Goal: Task Accomplishment & Management: Use online tool/utility

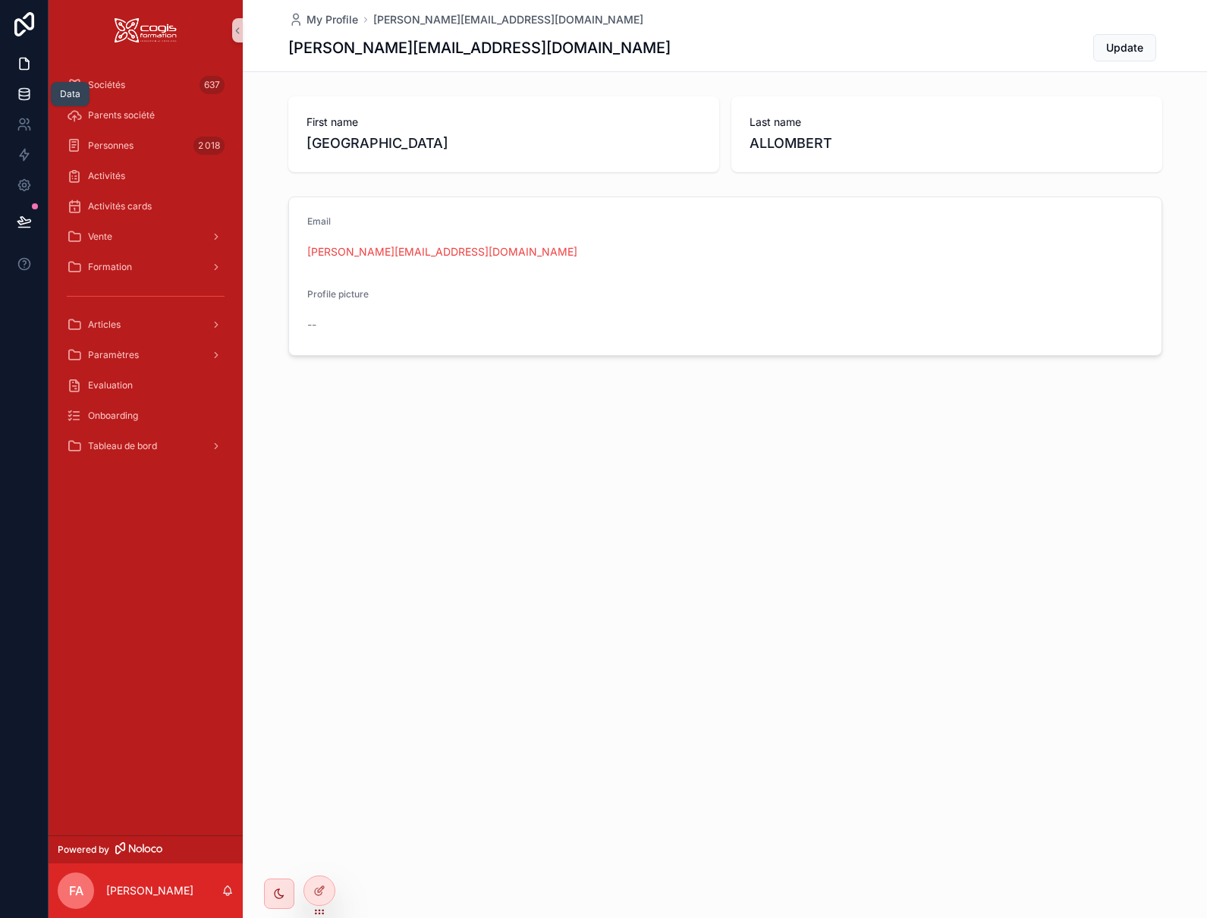
click at [36, 92] on link at bounding box center [24, 94] width 48 height 30
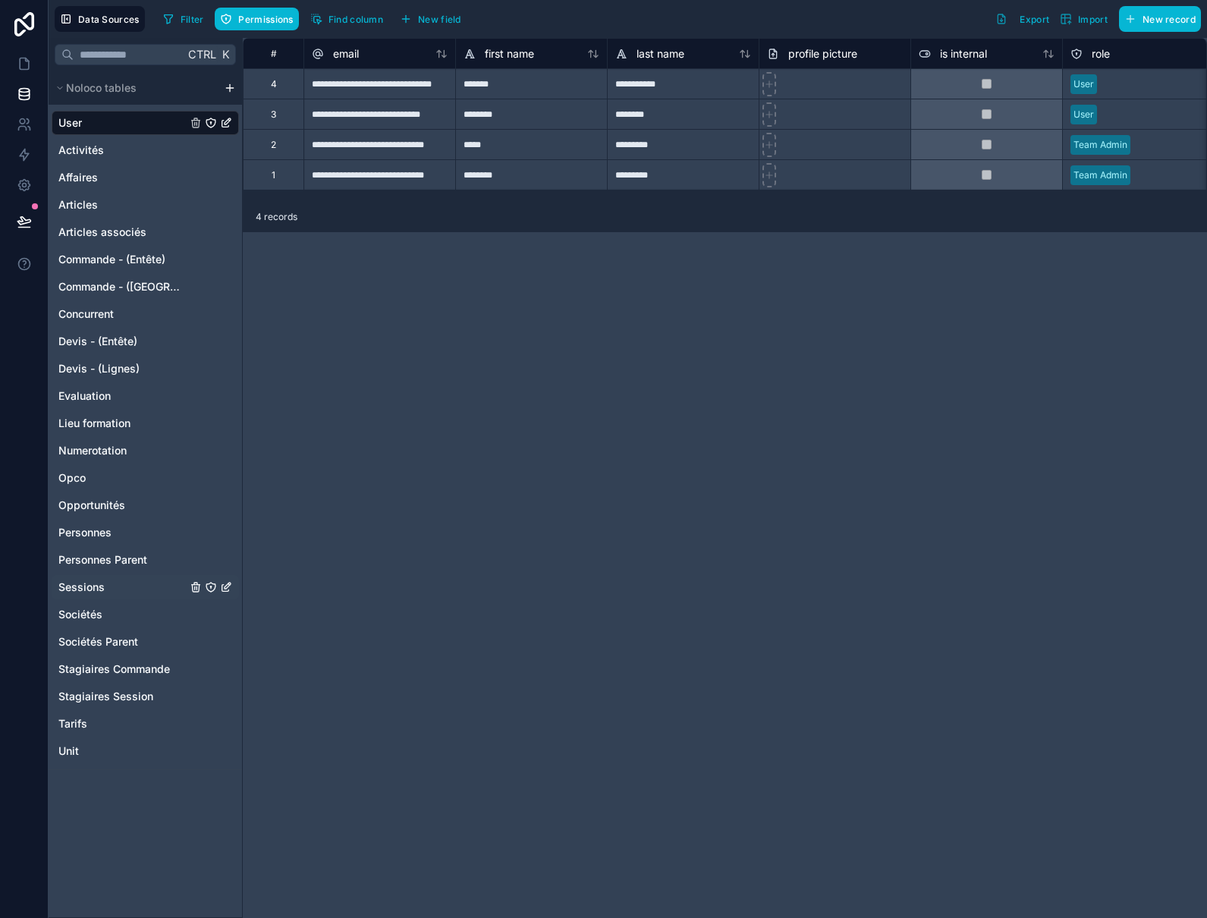
click at [72, 589] on span "Sessions" at bounding box center [81, 587] width 46 height 15
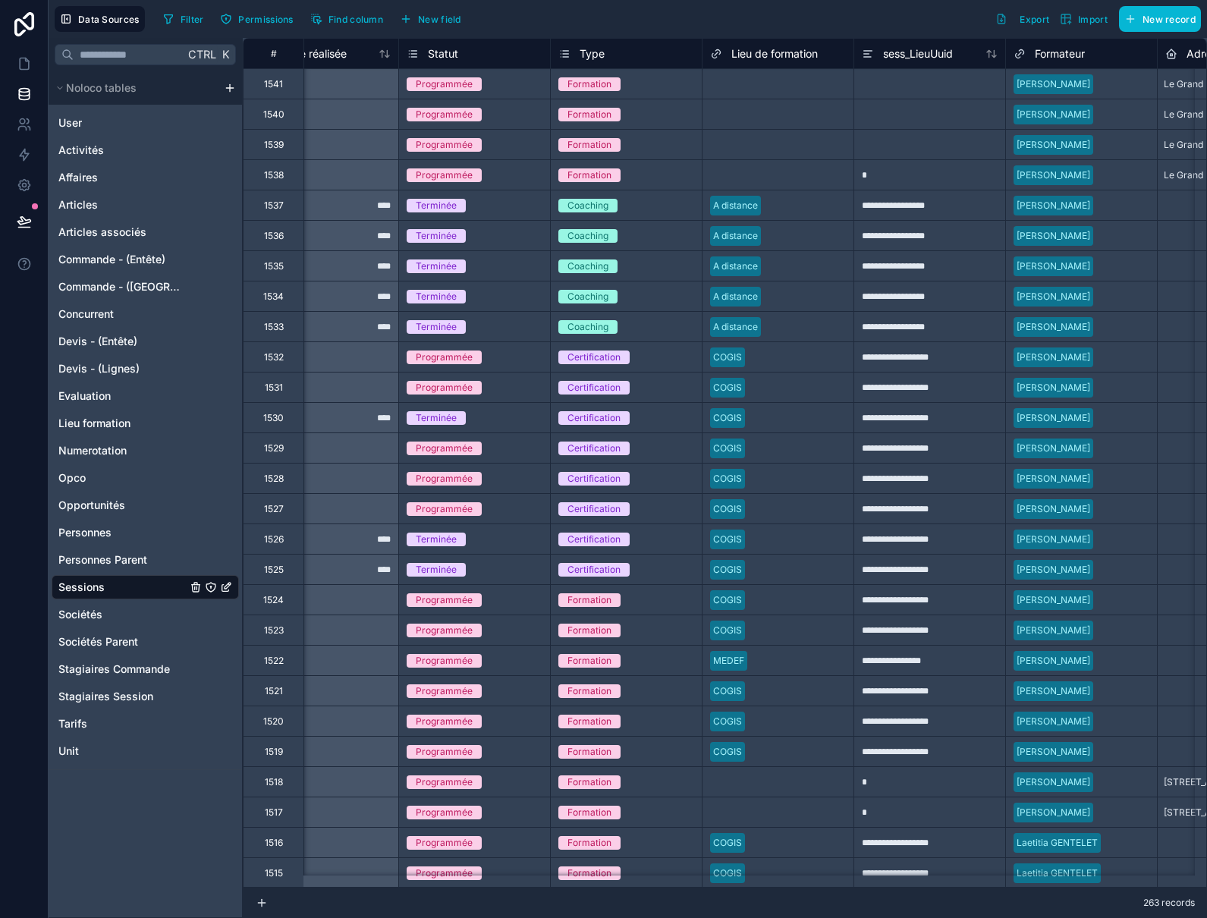
scroll to position [0, 1137]
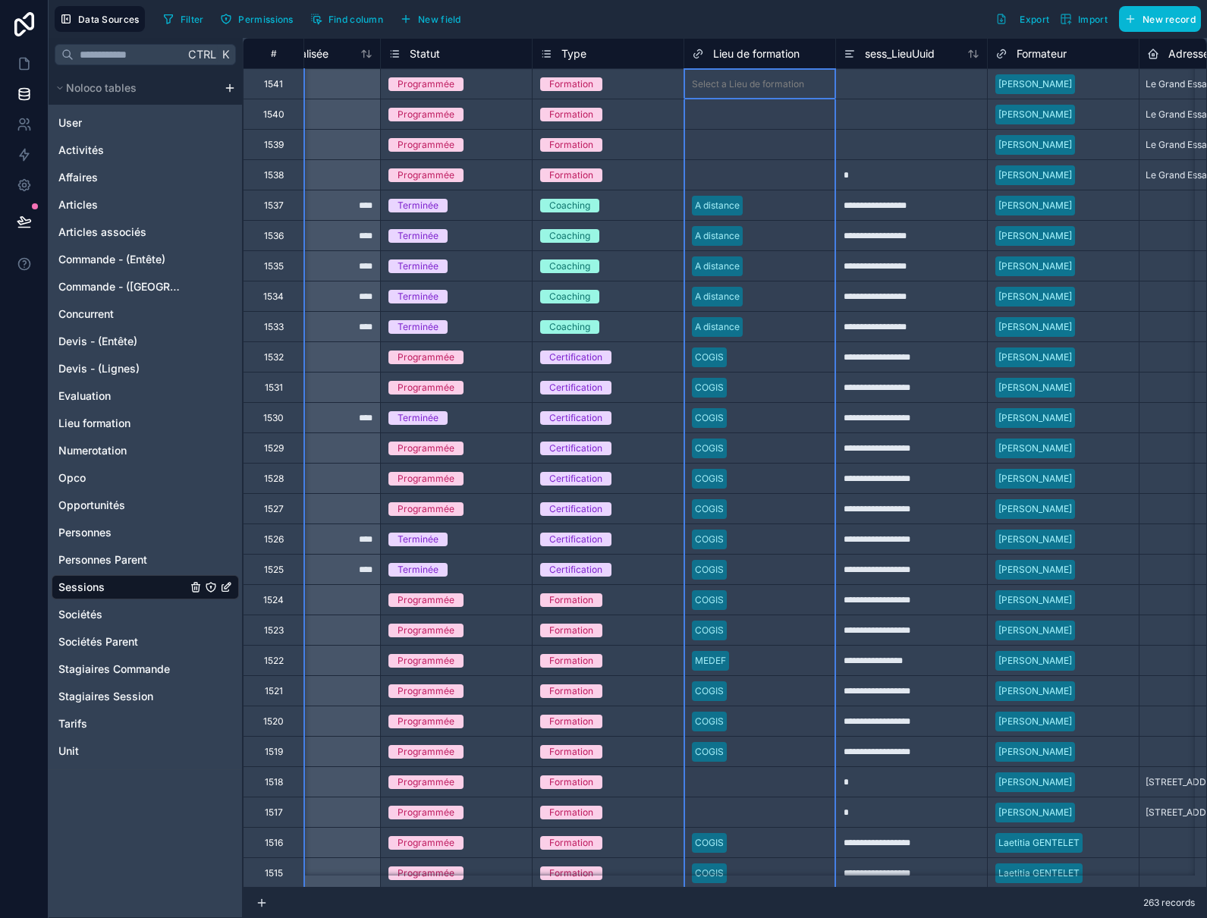
click at [755, 55] on span "Lieu de formation" at bounding box center [756, 53] width 86 height 15
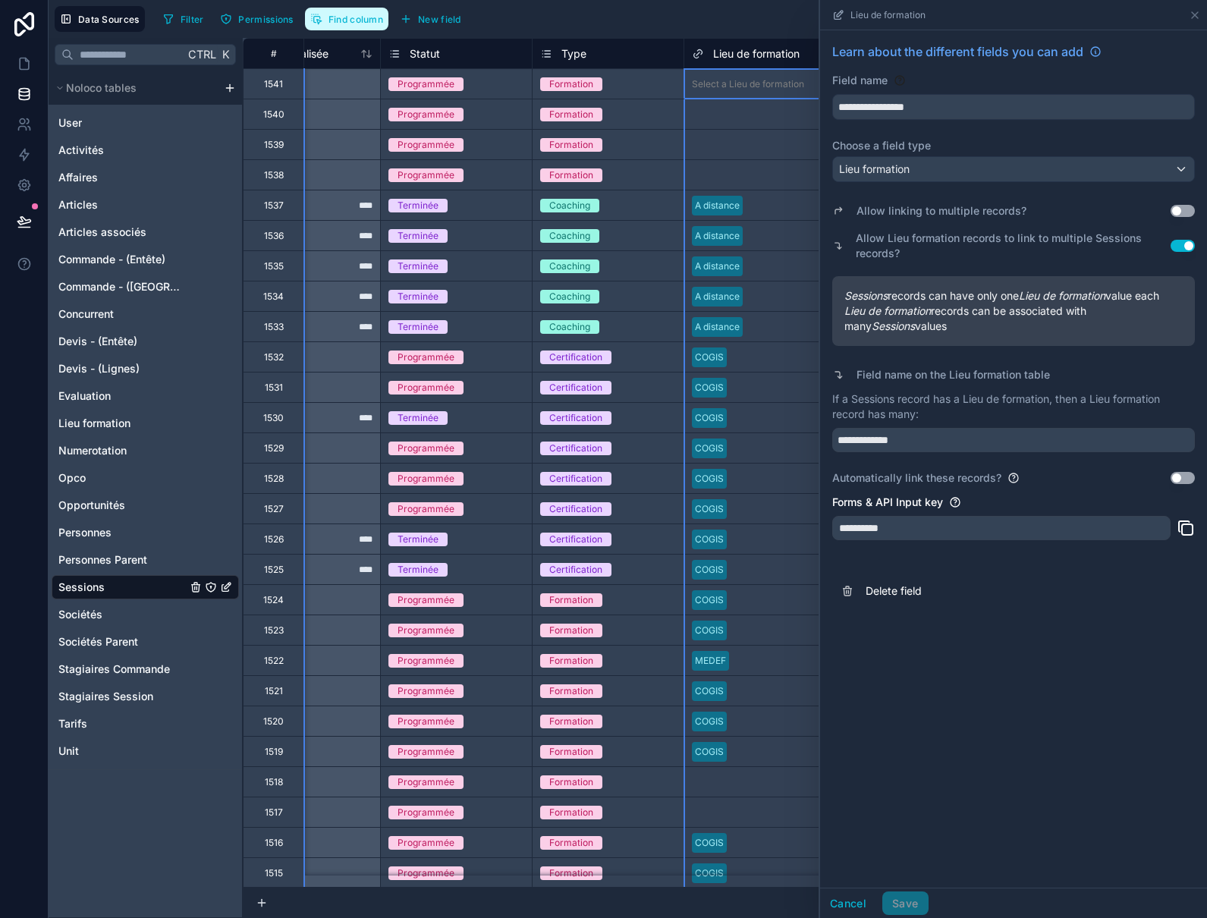
click at [344, 25] on button "Find column" at bounding box center [346, 19] width 83 height 23
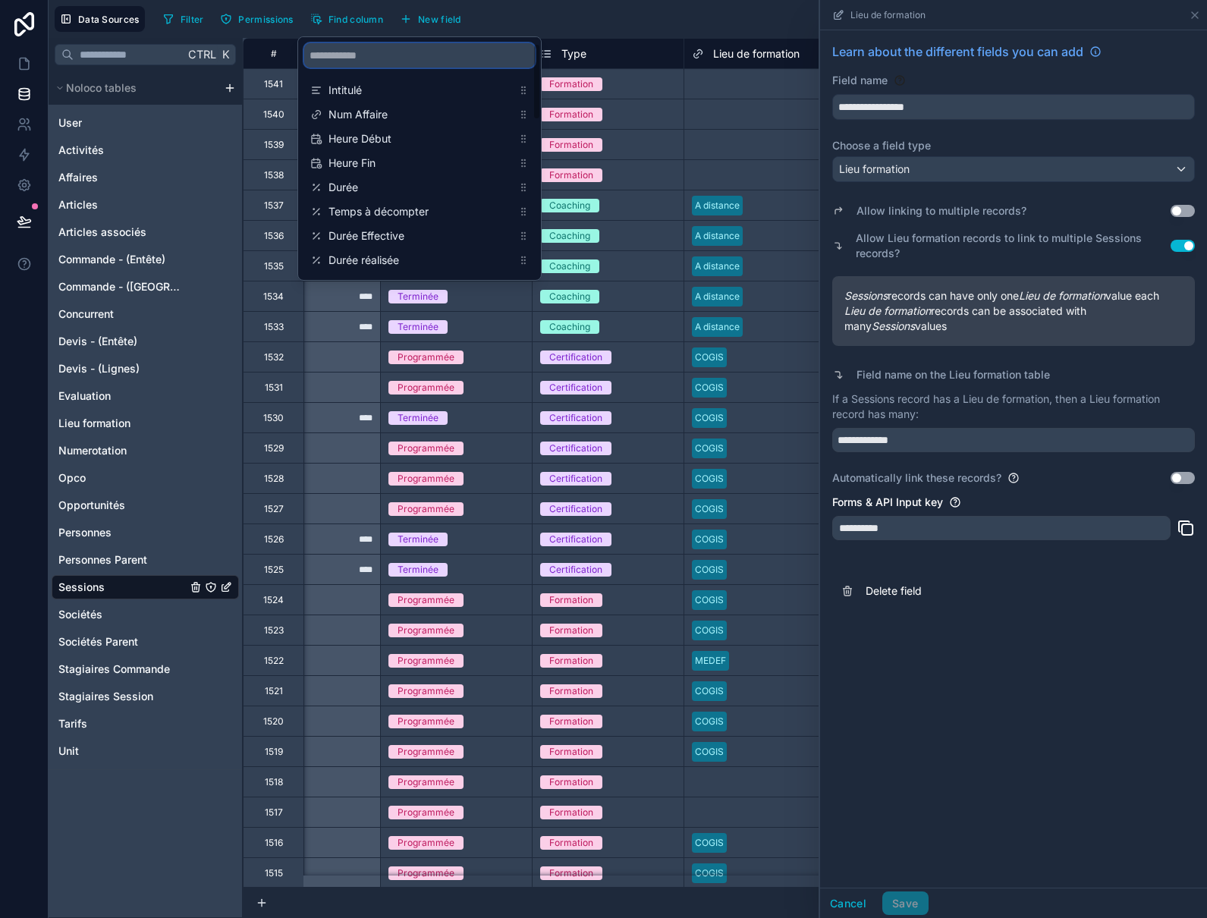
click at [375, 58] on input "scrollable content" at bounding box center [419, 55] width 231 height 24
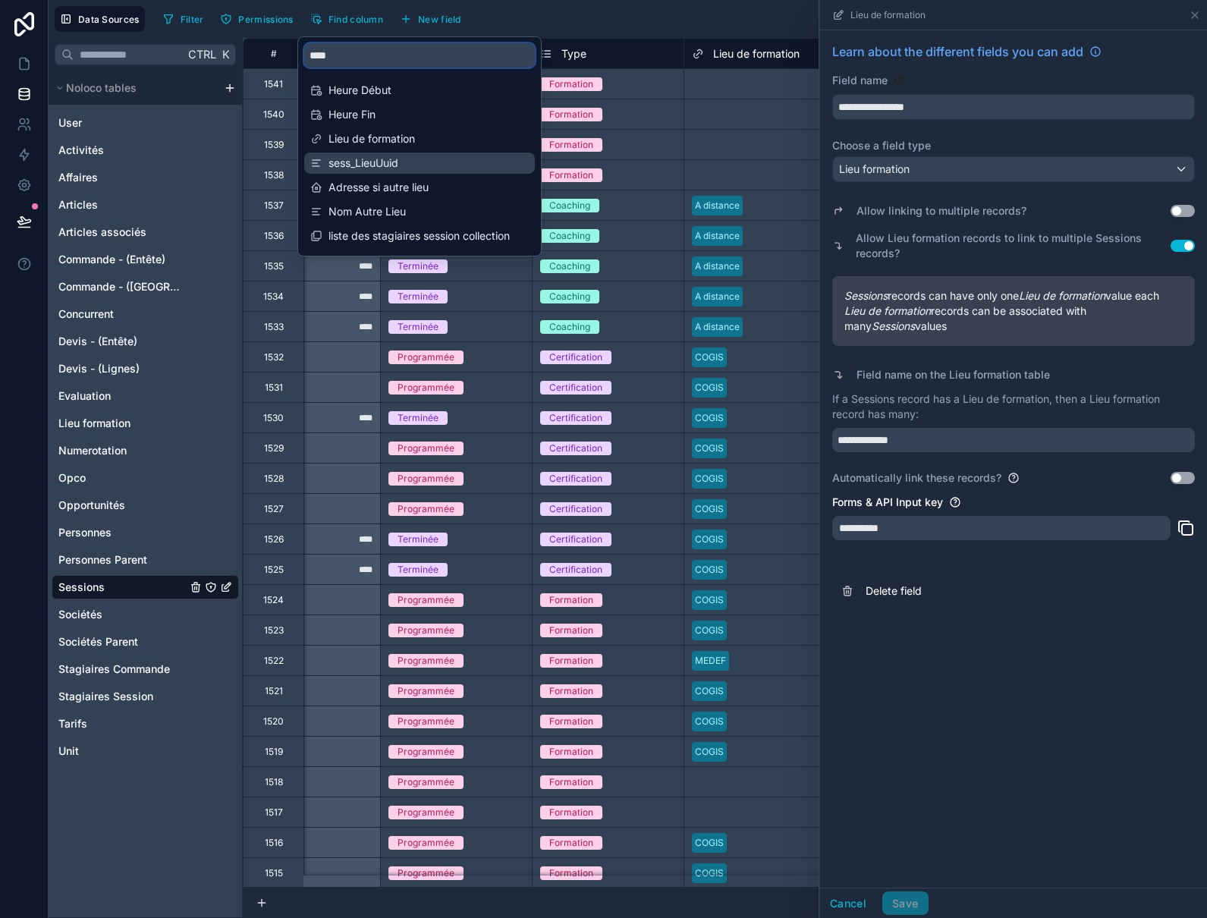
type input "****"
click at [368, 164] on span "sess_LieuUuid" at bounding box center [420, 163] width 184 height 15
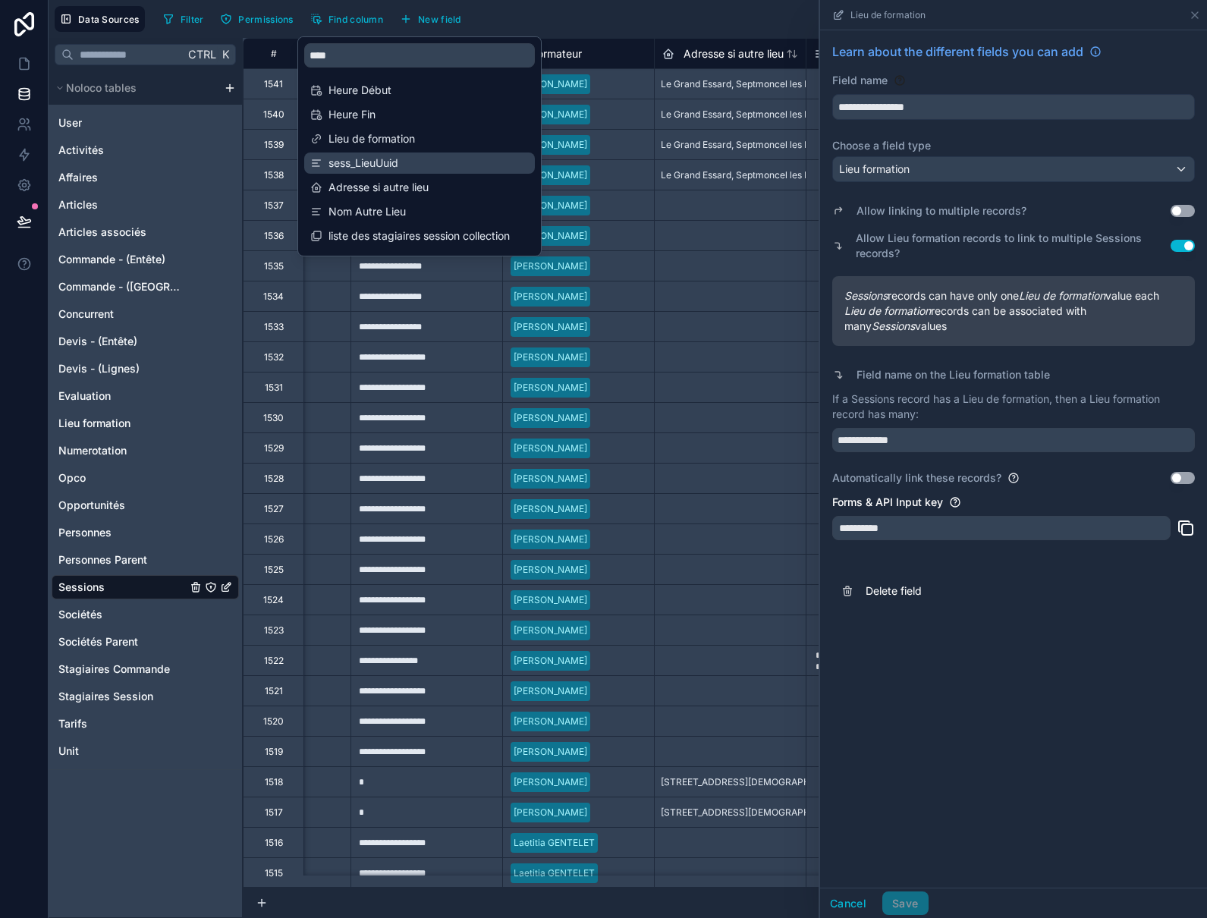
scroll to position [0, 1669]
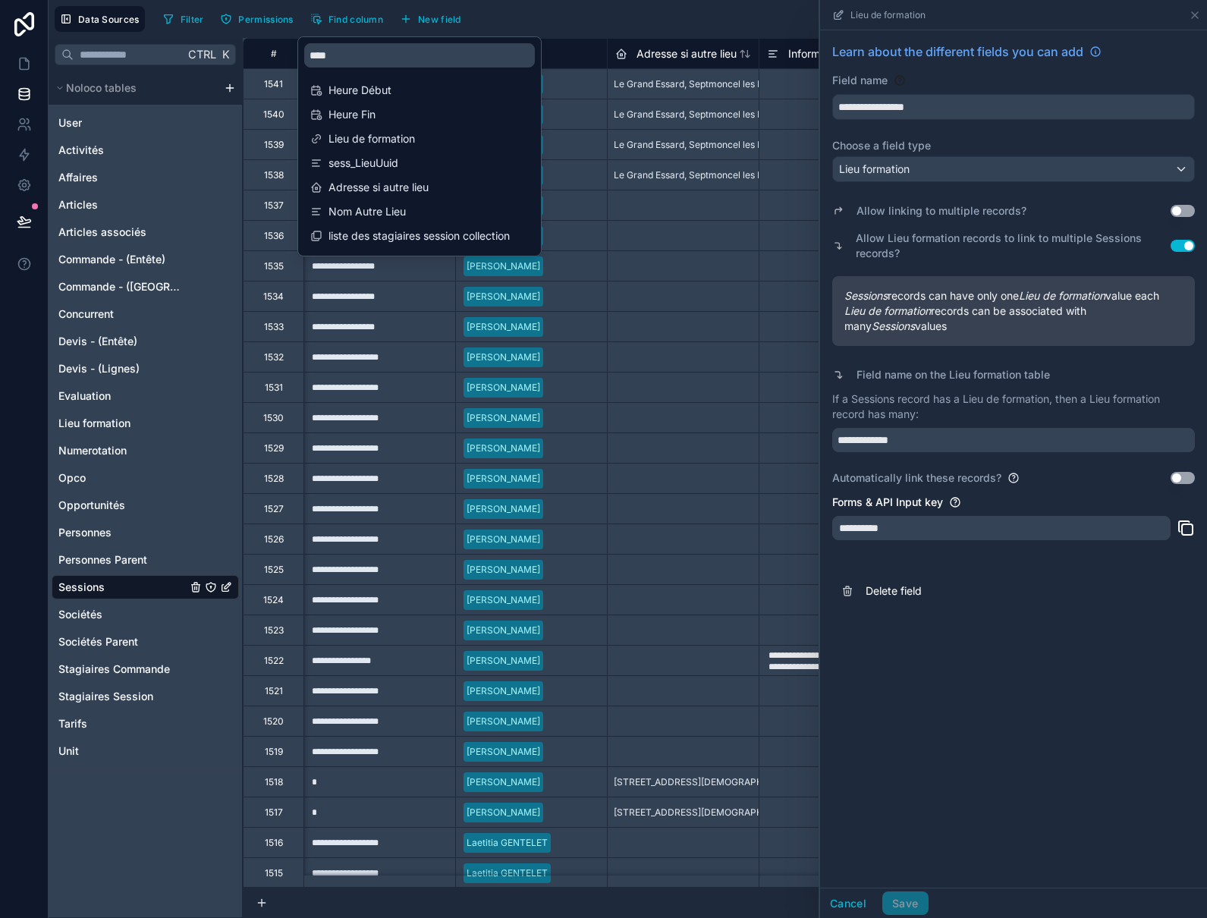
click at [522, 12] on div "Filter Permissions Find column New field Export Import New record" at bounding box center [679, 19] width 1044 height 26
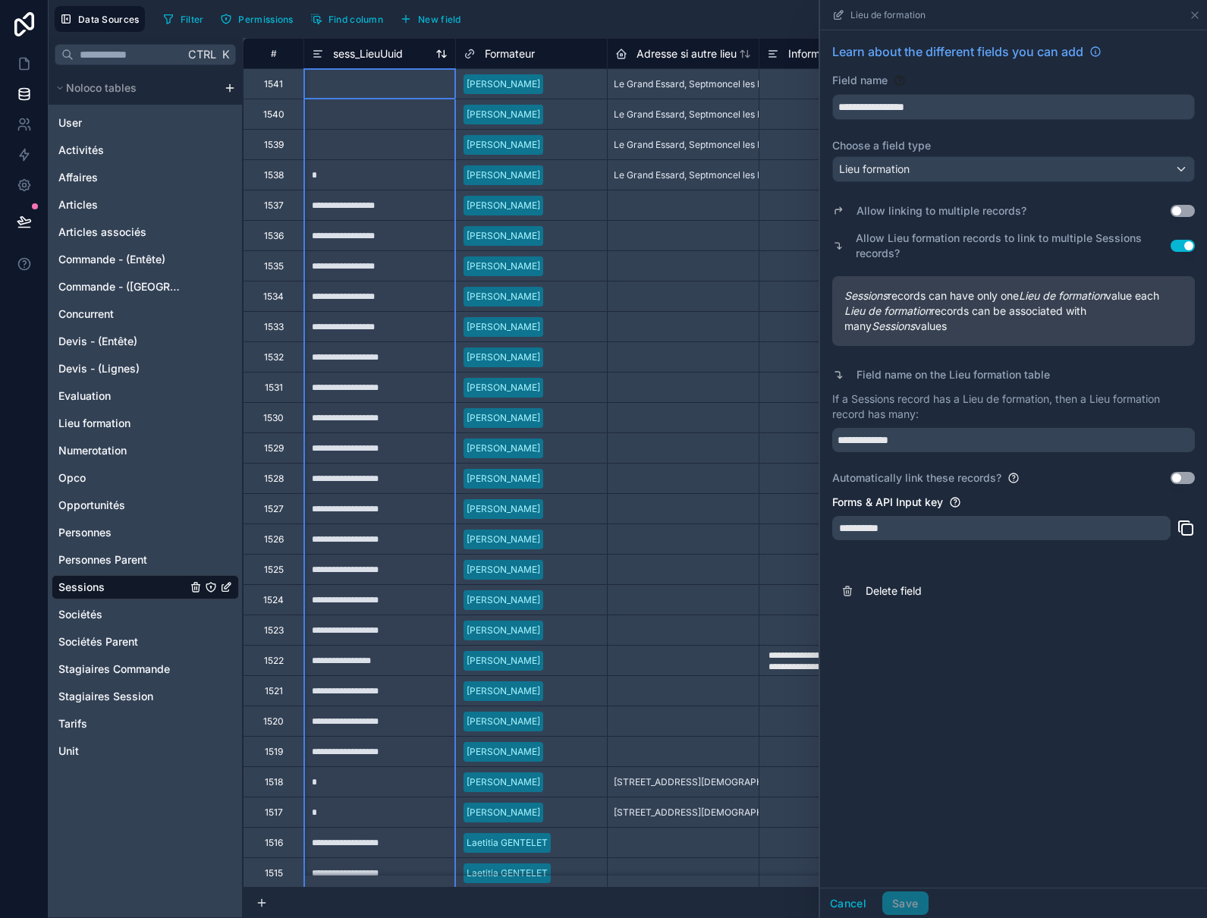
click at [381, 55] on span "sess_LieuUuid" at bounding box center [368, 53] width 70 height 15
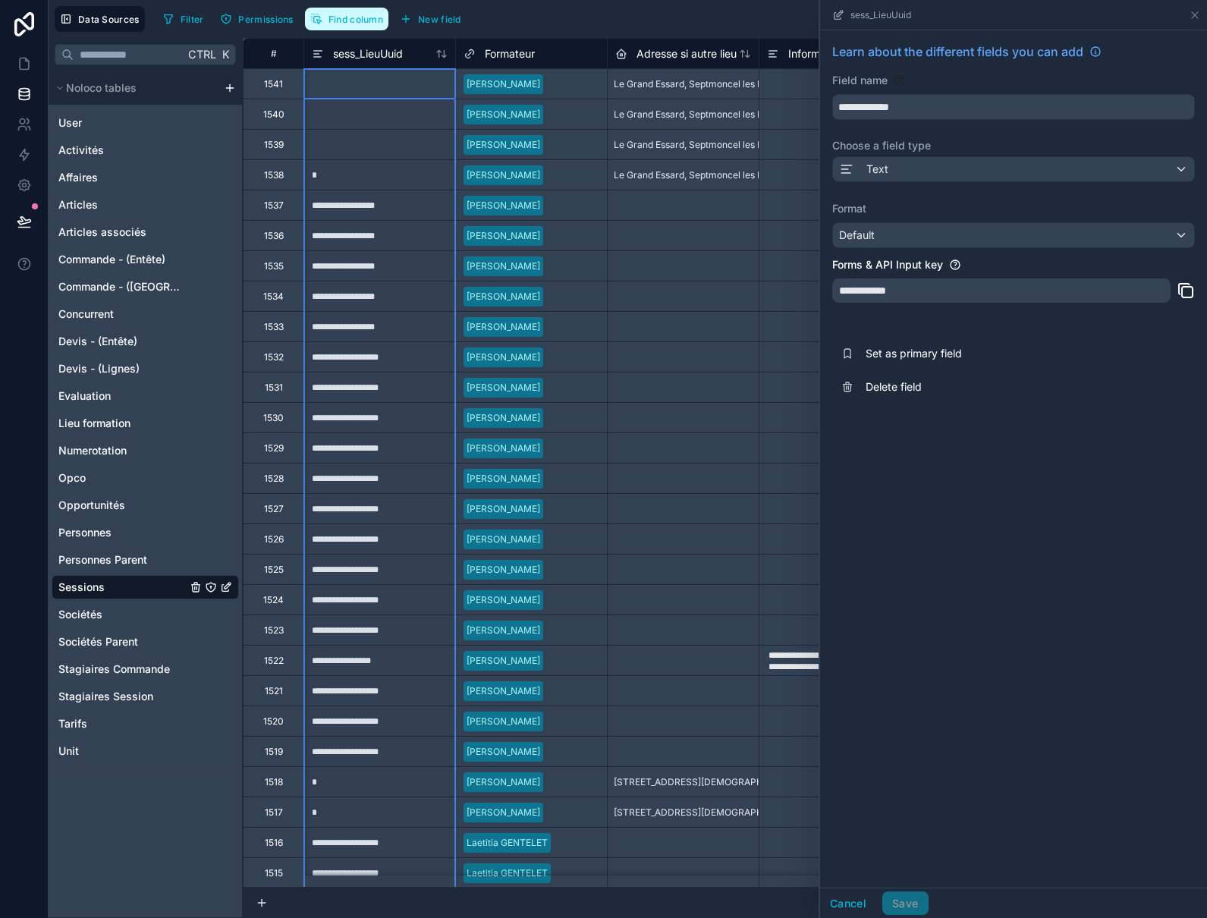
click at [349, 20] on span "Find column" at bounding box center [355, 19] width 55 height 11
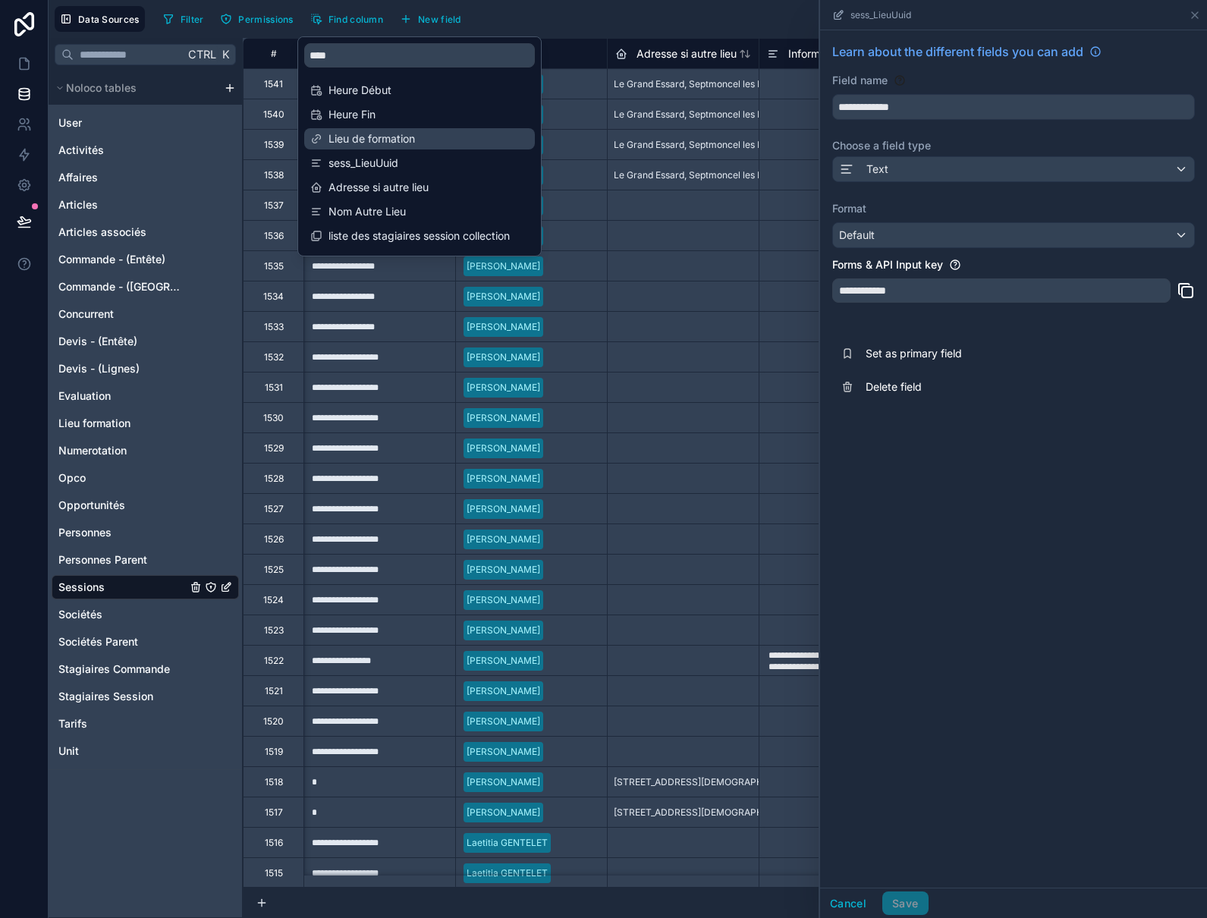
click at [348, 134] on span "Lieu de formation" at bounding box center [420, 138] width 184 height 15
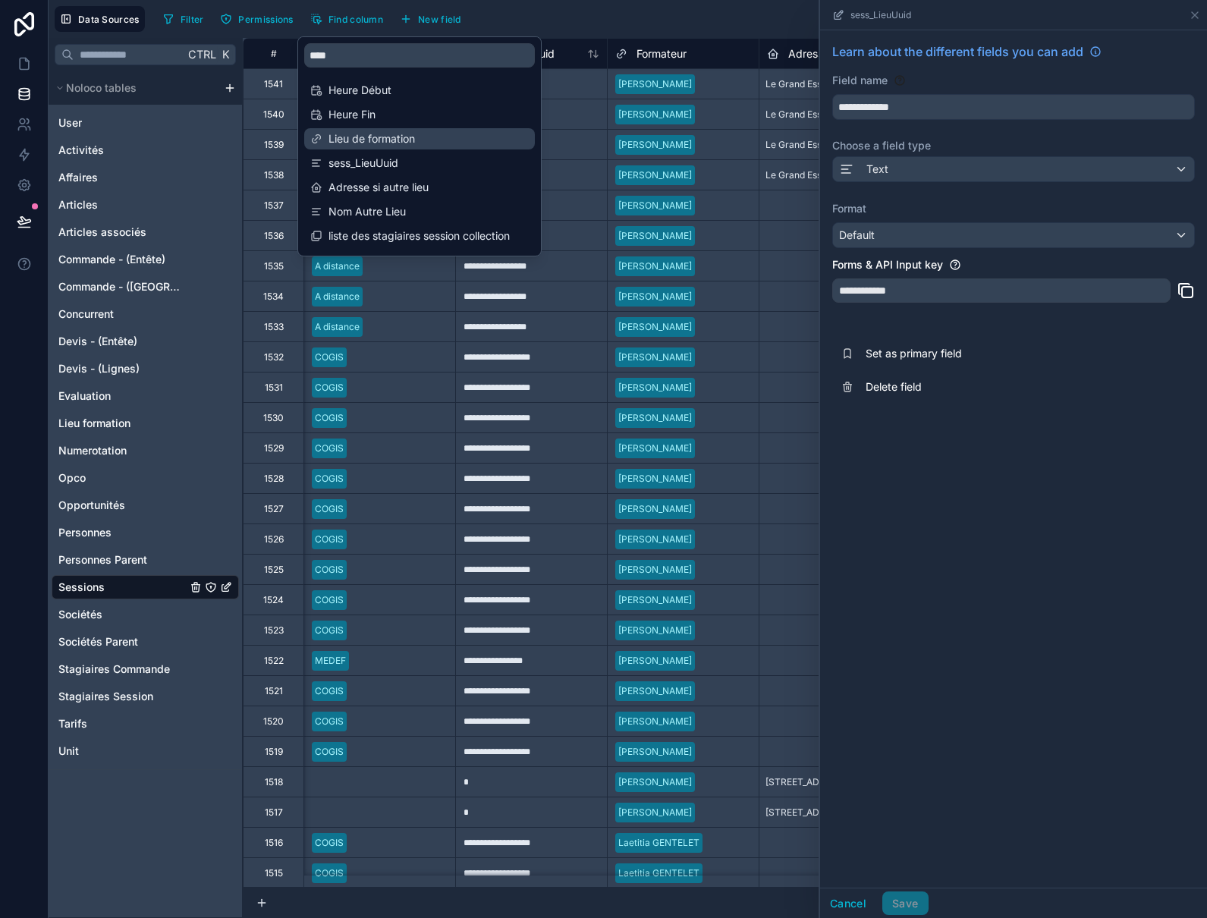
click at [348, 134] on span "Lieu de formation" at bounding box center [420, 138] width 184 height 15
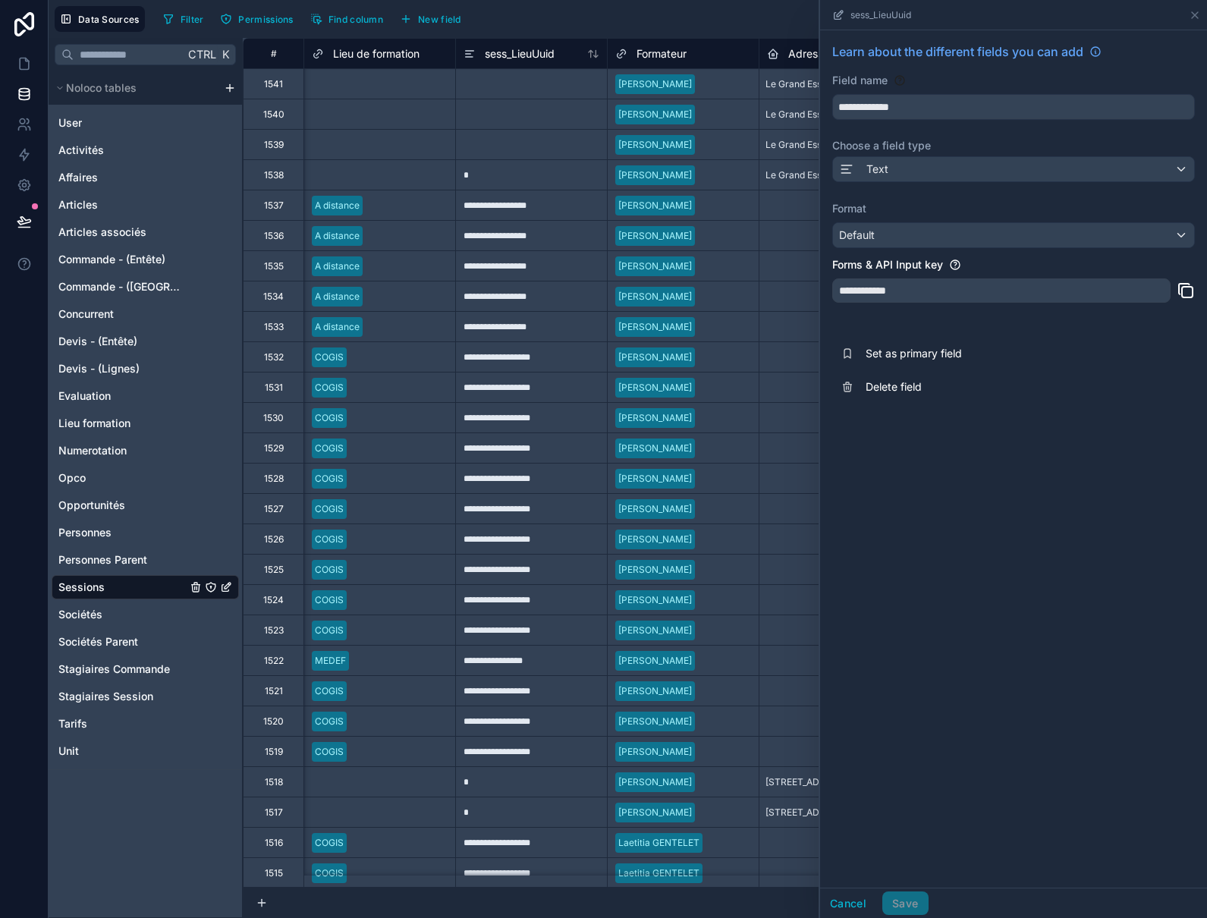
click at [600, 11] on div "Filter Permissions Find column New field Export Import New record" at bounding box center [679, 19] width 1044 height 26
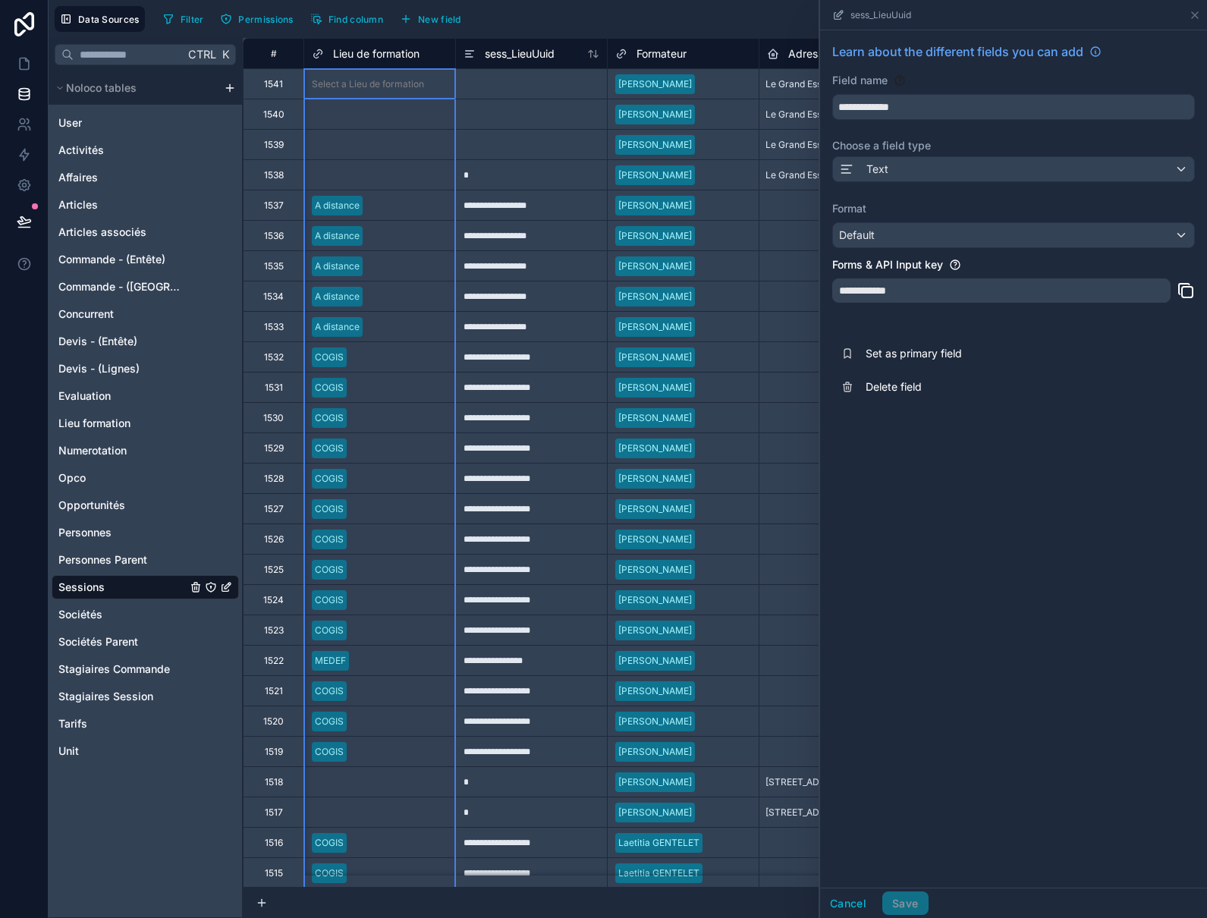
click at [366, 54] on span "Lieu de formation" at bounding box center [376, 53] width 86 height 15
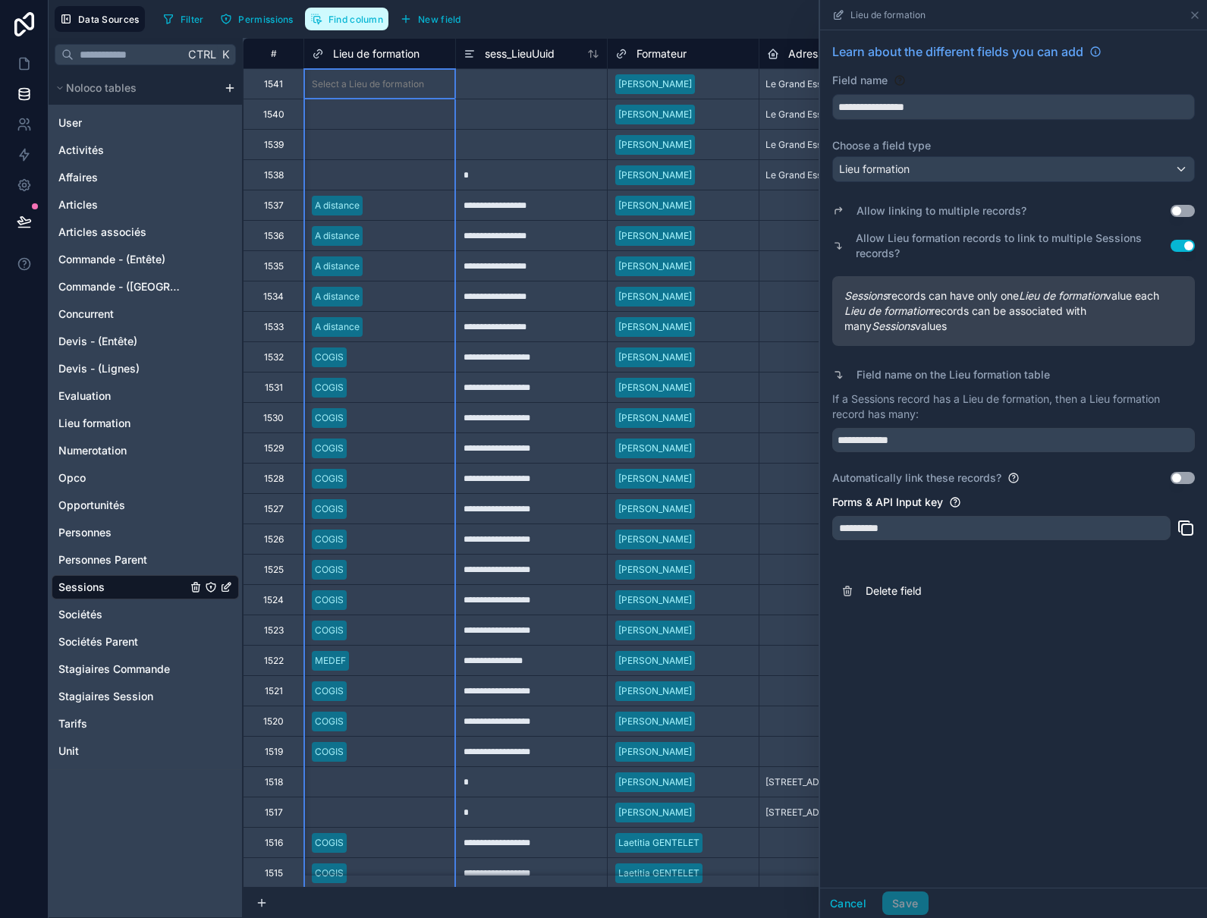
click at [369, 20] on span "Find column" at bounding box center [355, 19] width 55 height 11
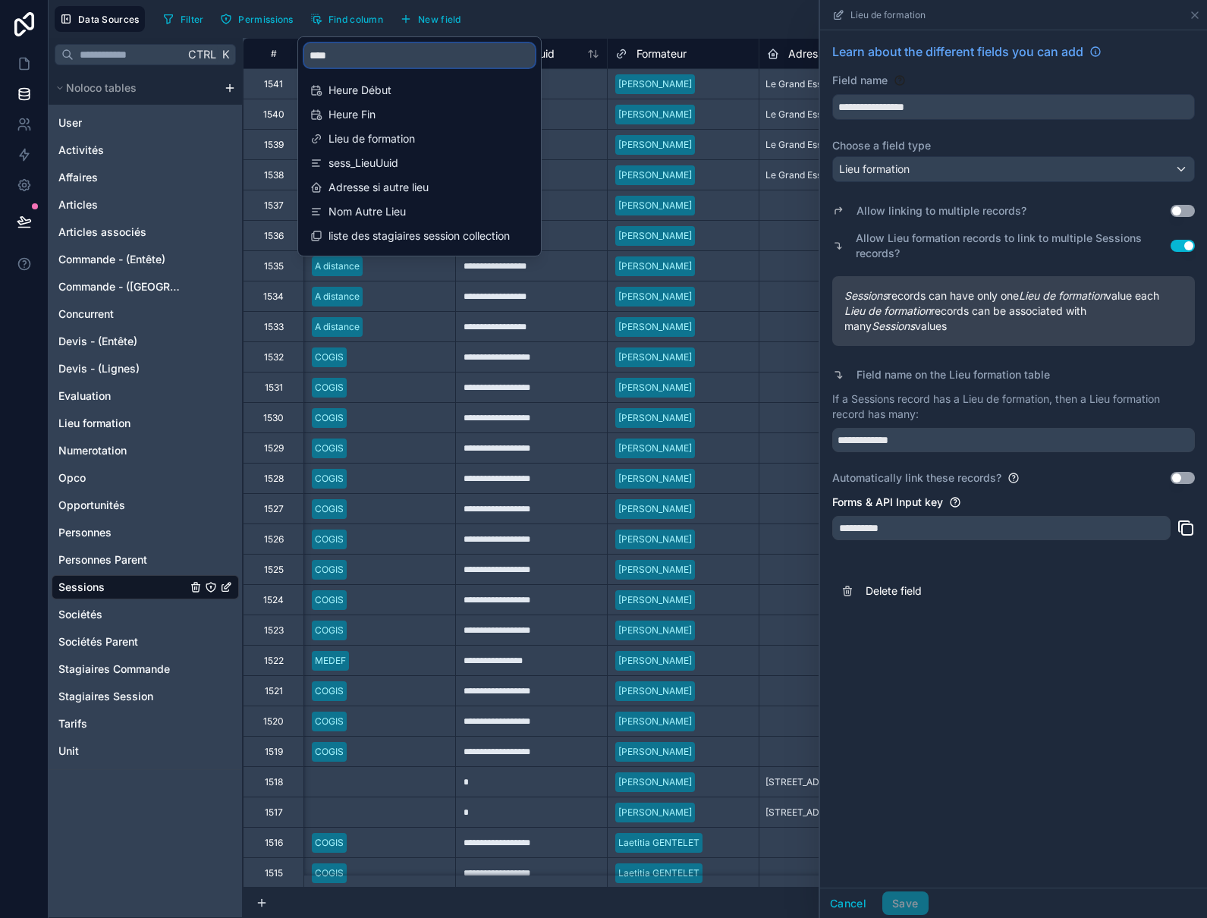
drag, startPoint x: 363, startPoint y: 60, endPoint x: 284, endPoint y: 56, distance: 79.0
click at [284, 56] on div "Data Sources Filter Permissions Find column New field Export Import New record …" at bounding box center [628, 459] width 1158 height 918
type input "*"
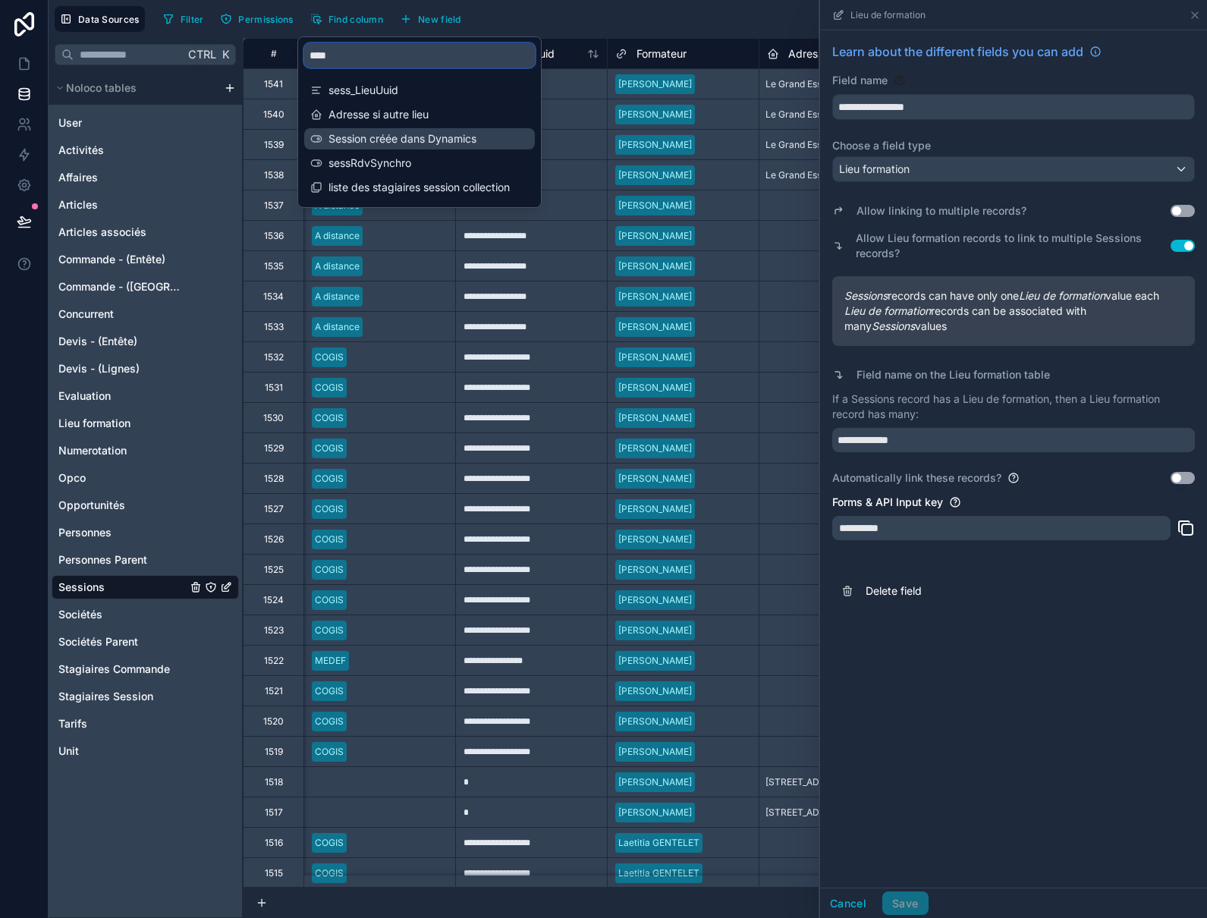
type input "****"
click at [427, 143] on span "Session créée dans Dynamics" at bounding box center [420, 138] width 184 height 15
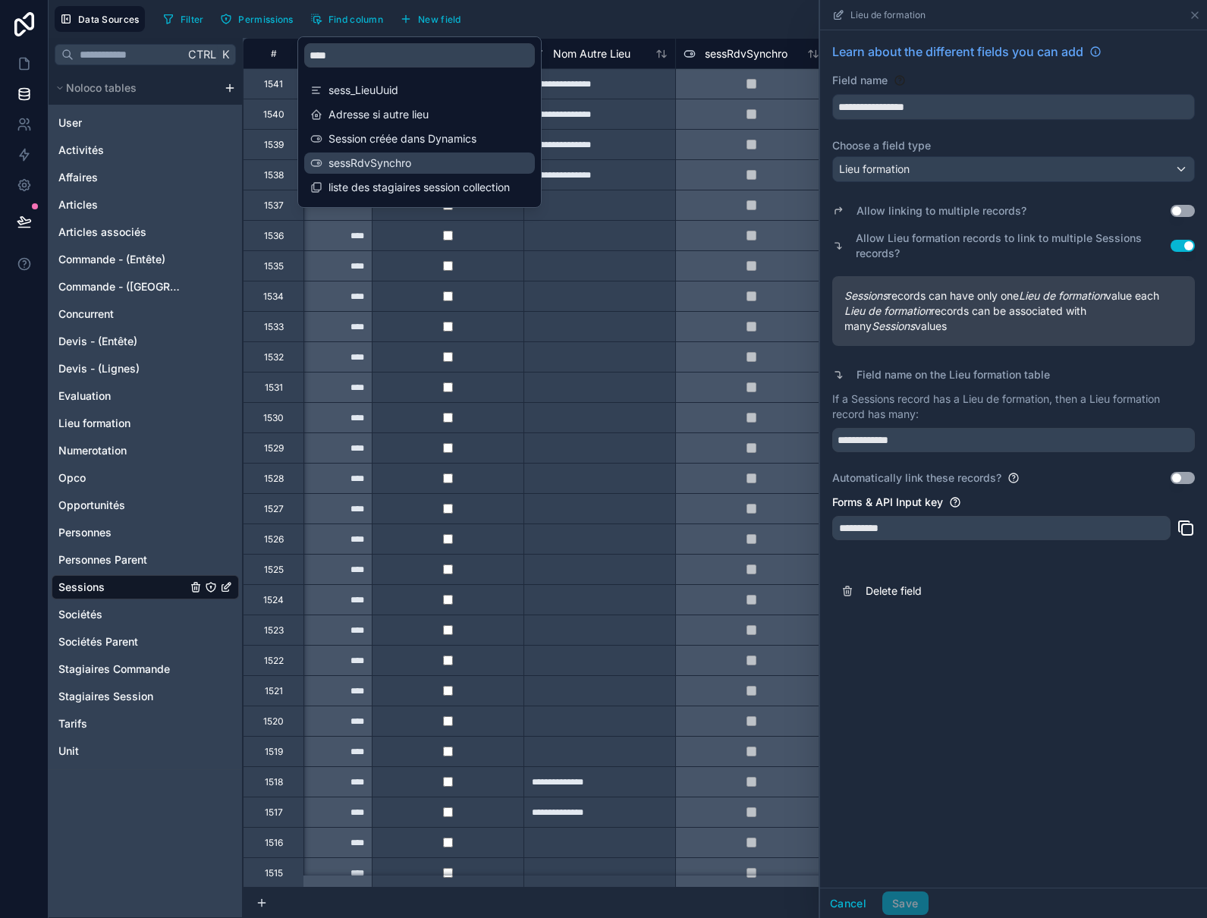
scroll to position [0, 3186]
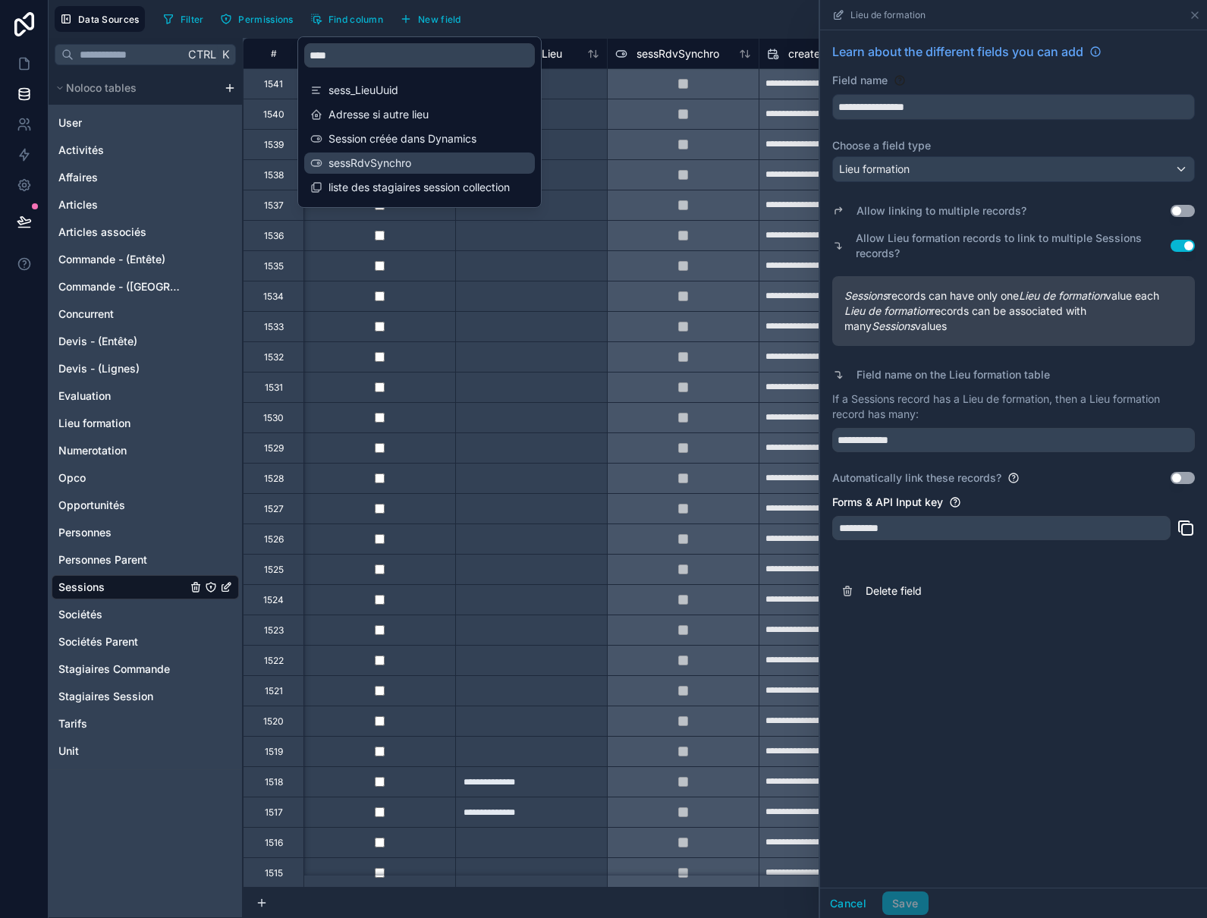
click at [404, 165] on span "sessRdvSynchro" at bounding box center [420, 163] width 184 height 15
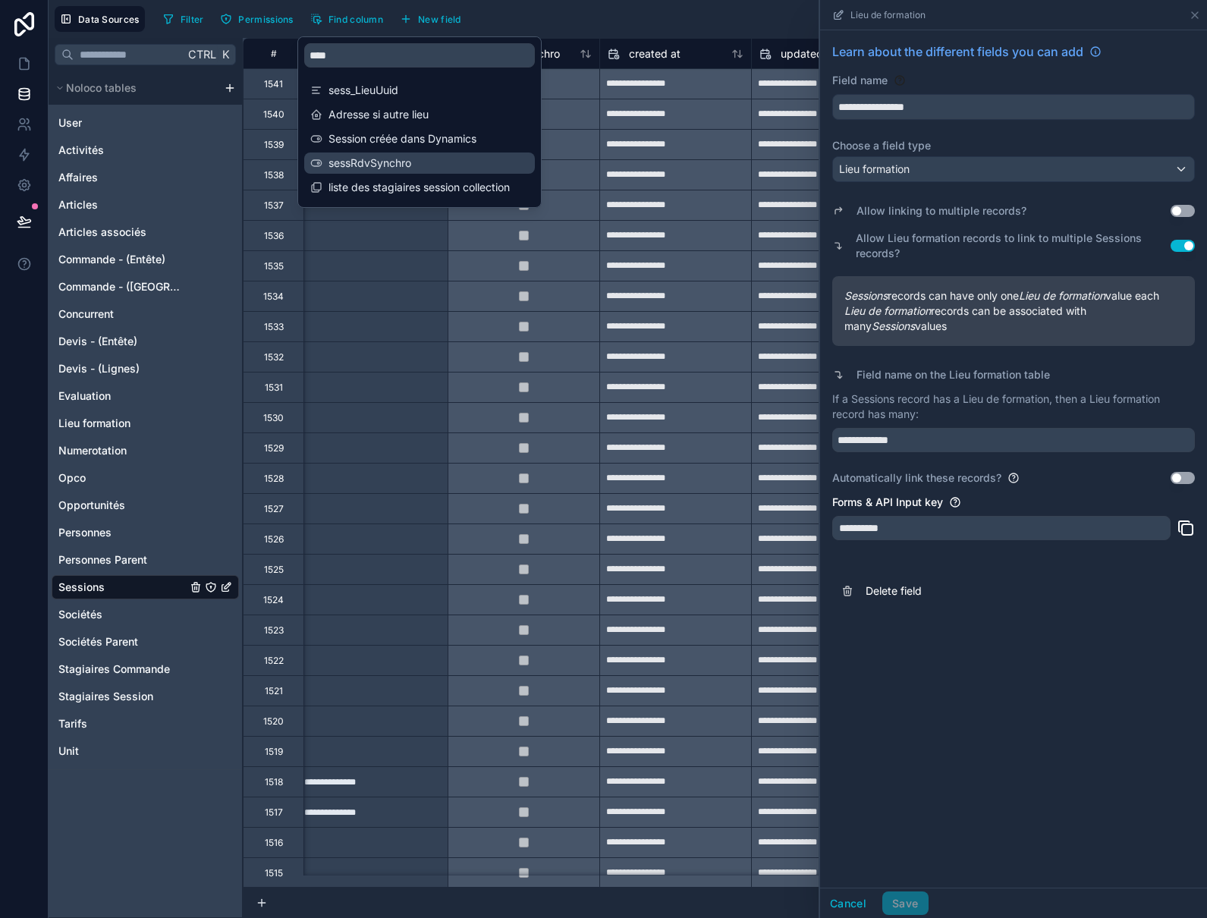
scroll to position [0, 3357]
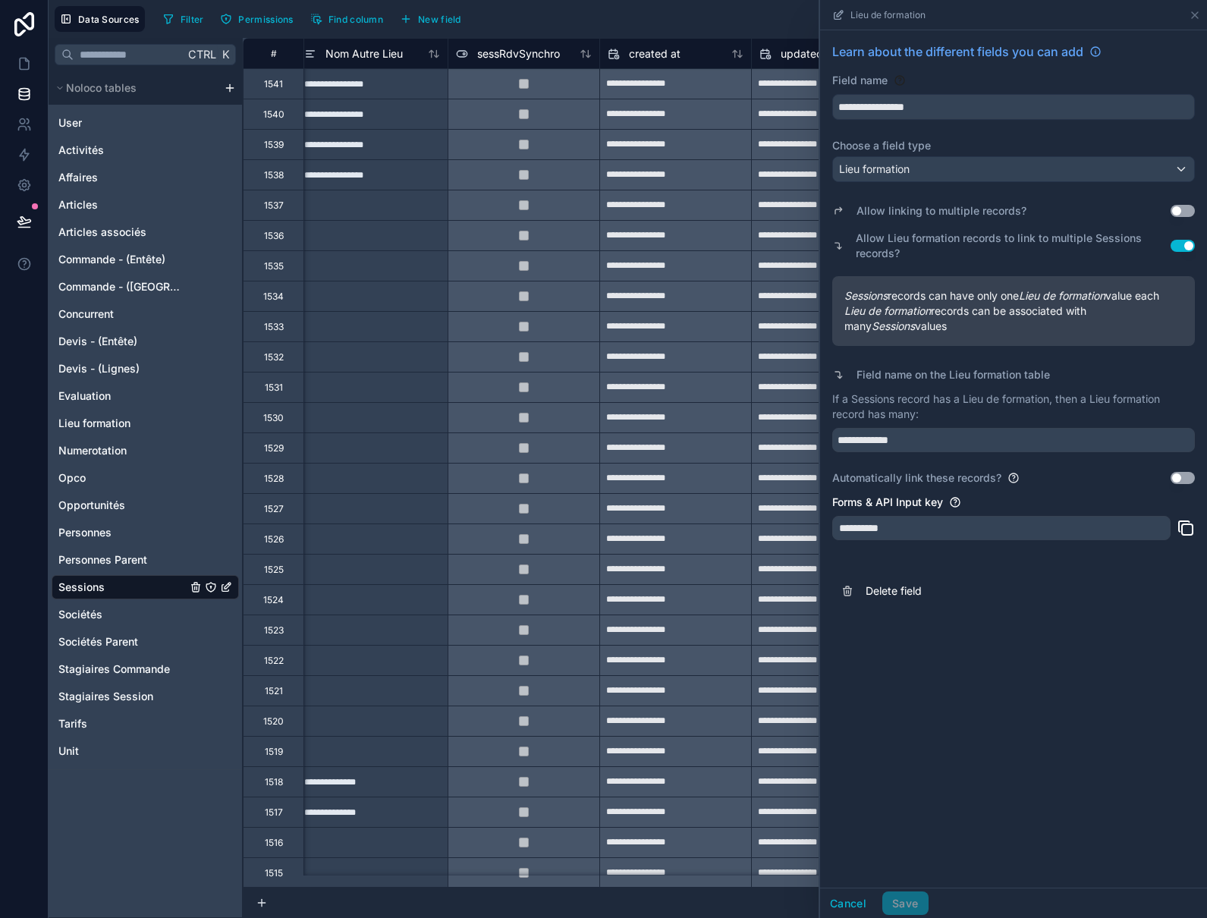
click at [578, 28] on div "Filter Permissions Find column New field Export Import New record" at bounding box center [679, 19] width 1044 height 26
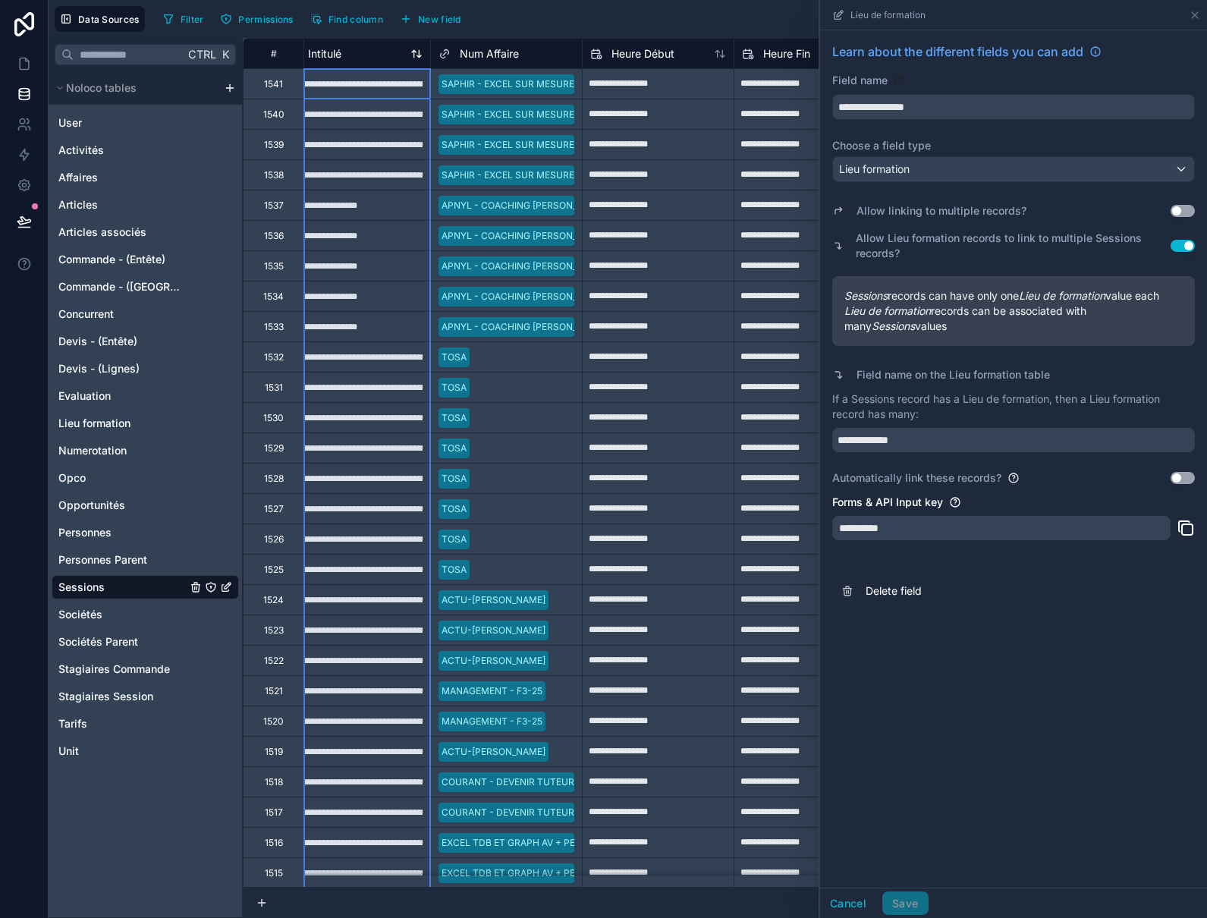
scroll to position [0, 1]
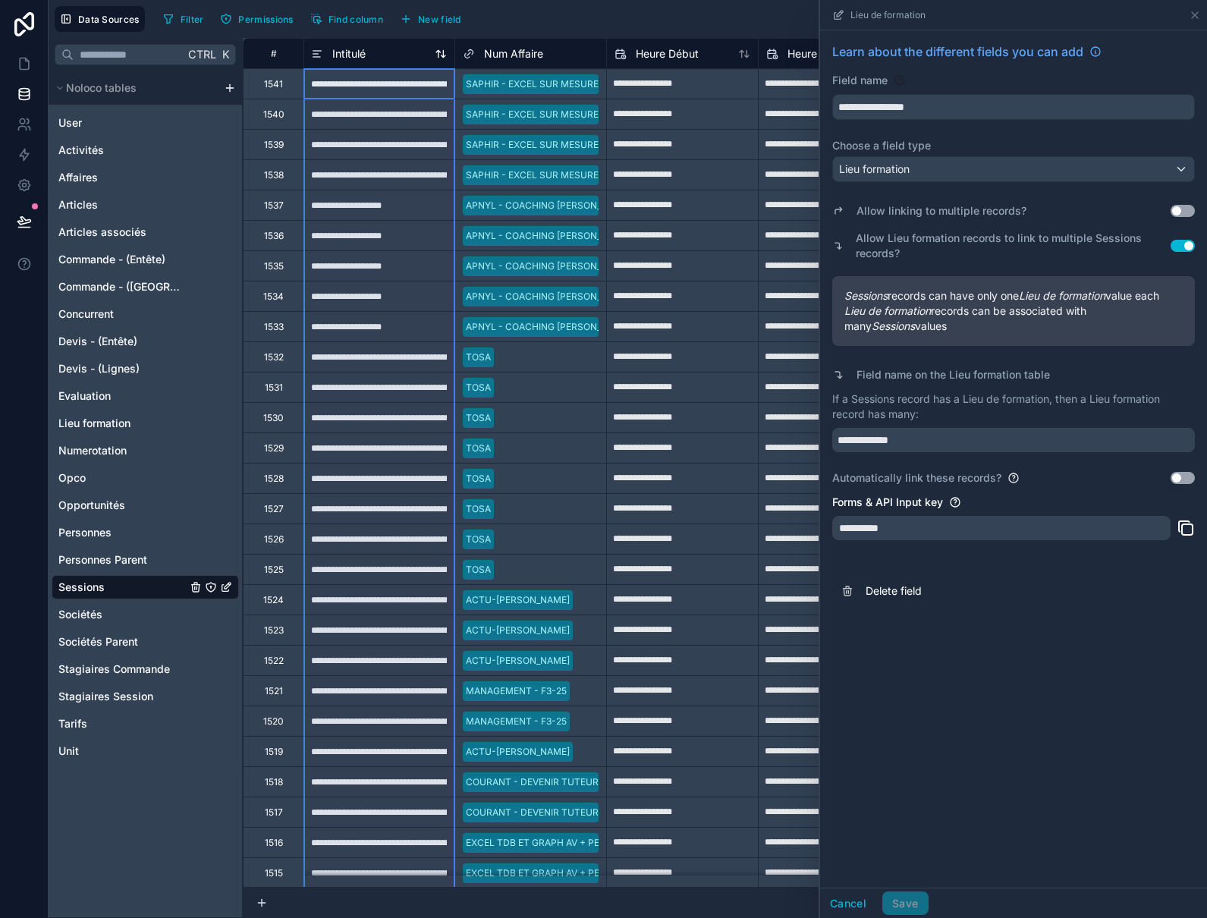
click at [335, 49] on span "Intitulé" at bounding box center [348, 53] width 33 height 15
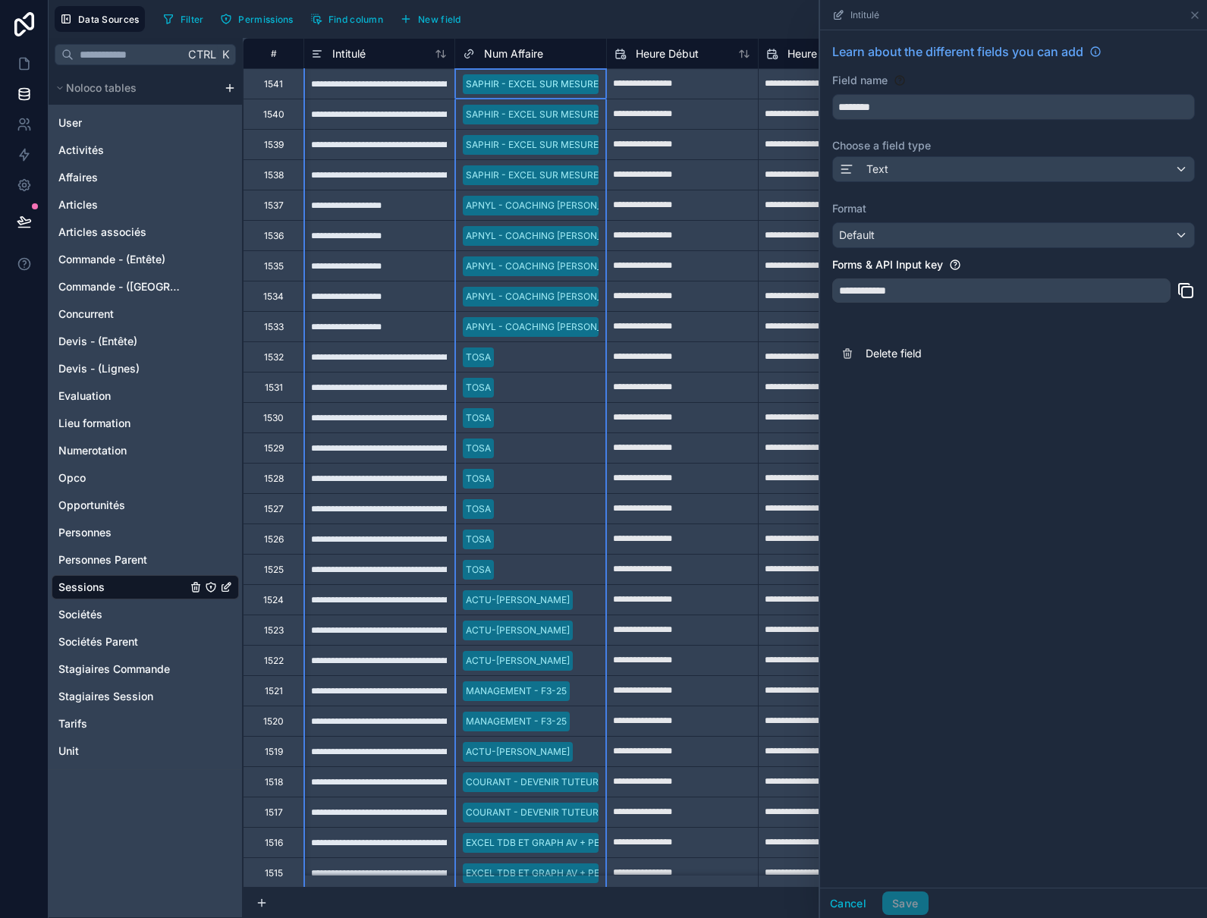
click at [517, 52] on span "Num Affaire" at bounding box center [513, 53] width 59 height 15
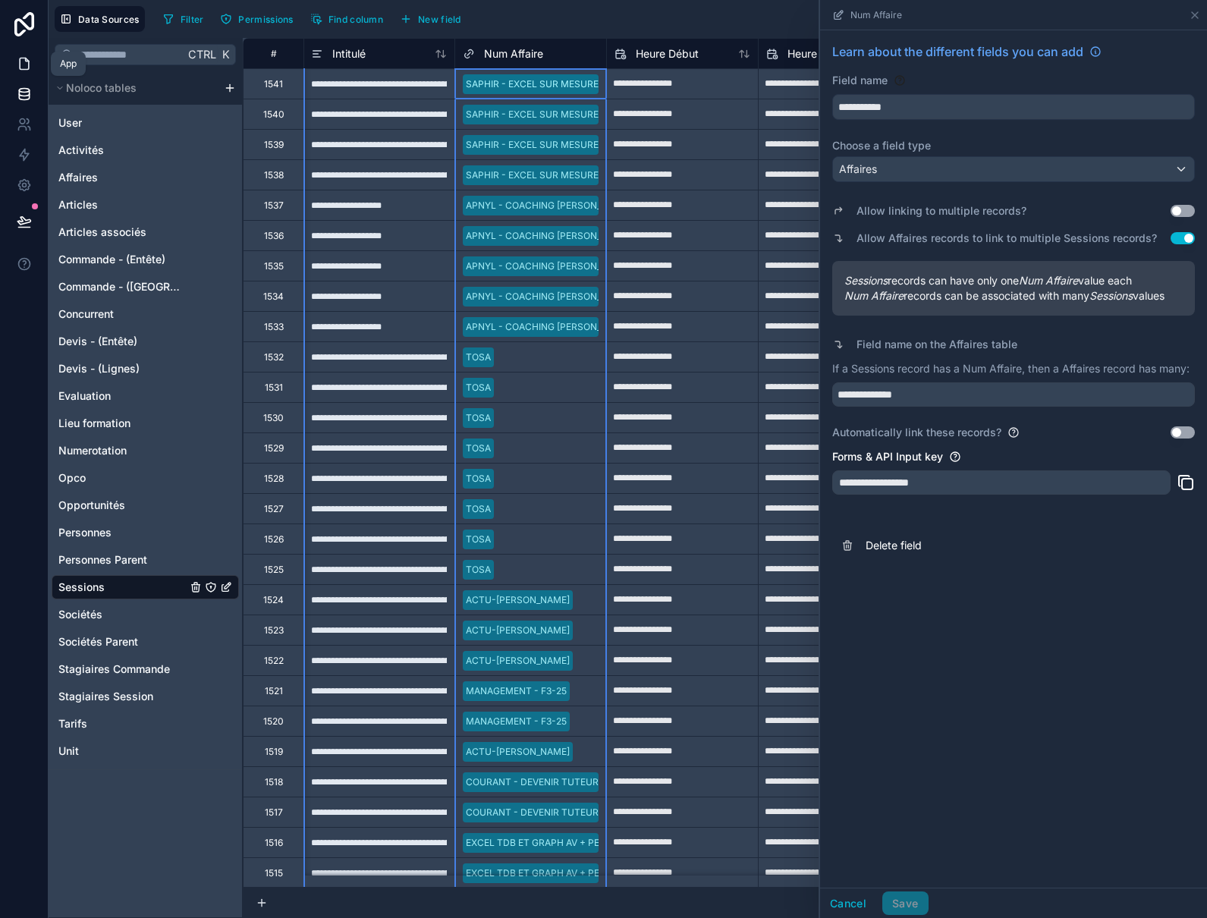
click at [23, 60] on icon at bounding box center [24, 63] width 15 height 15
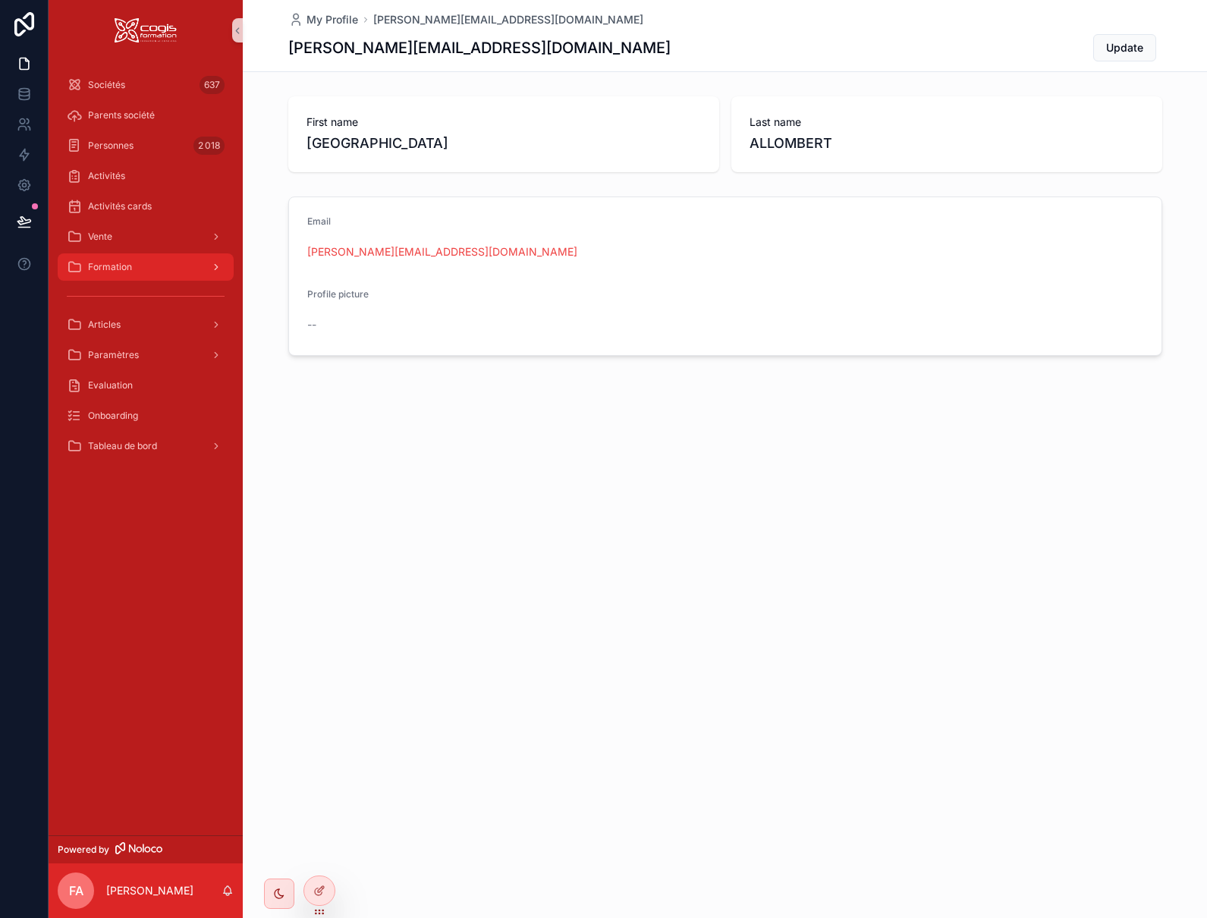
click at [162, 266] on div "Formation" at bounding box center [146, 267] width 158 height 24
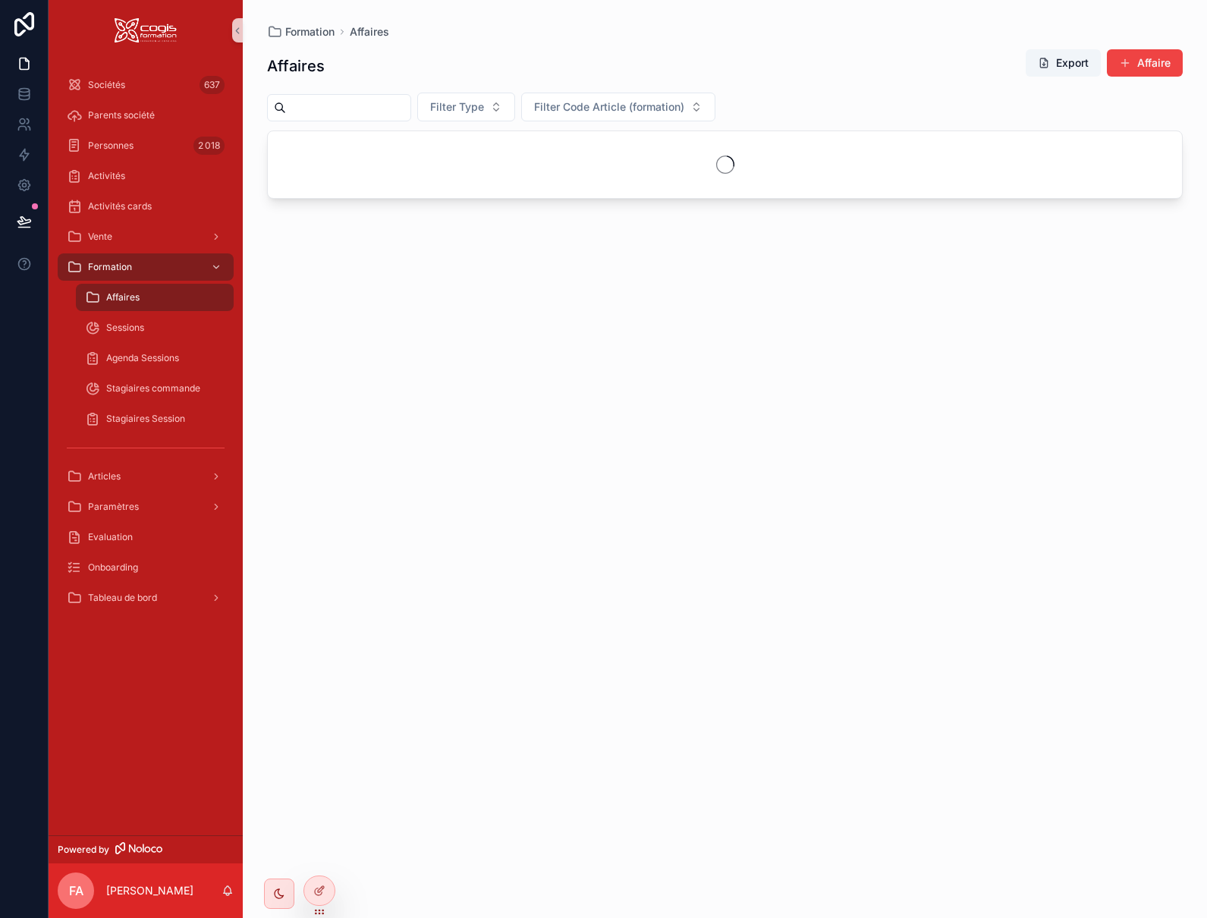
click at [151, 301] on div "Affaires" at bounding box center [155, 297] width 140 height 24
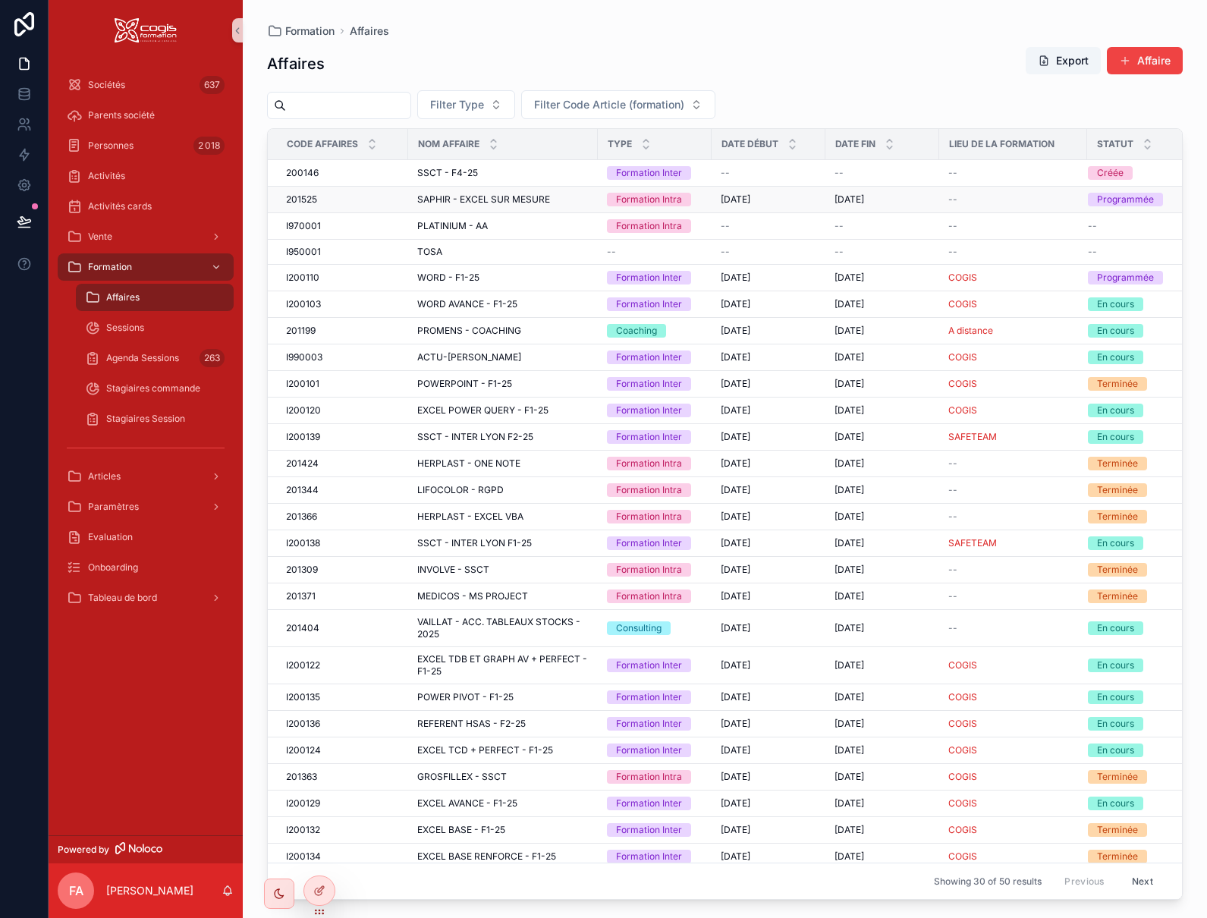
click at [347, 201] on div "201525 201525" at bounding box center [342, 199] width 113 height 12
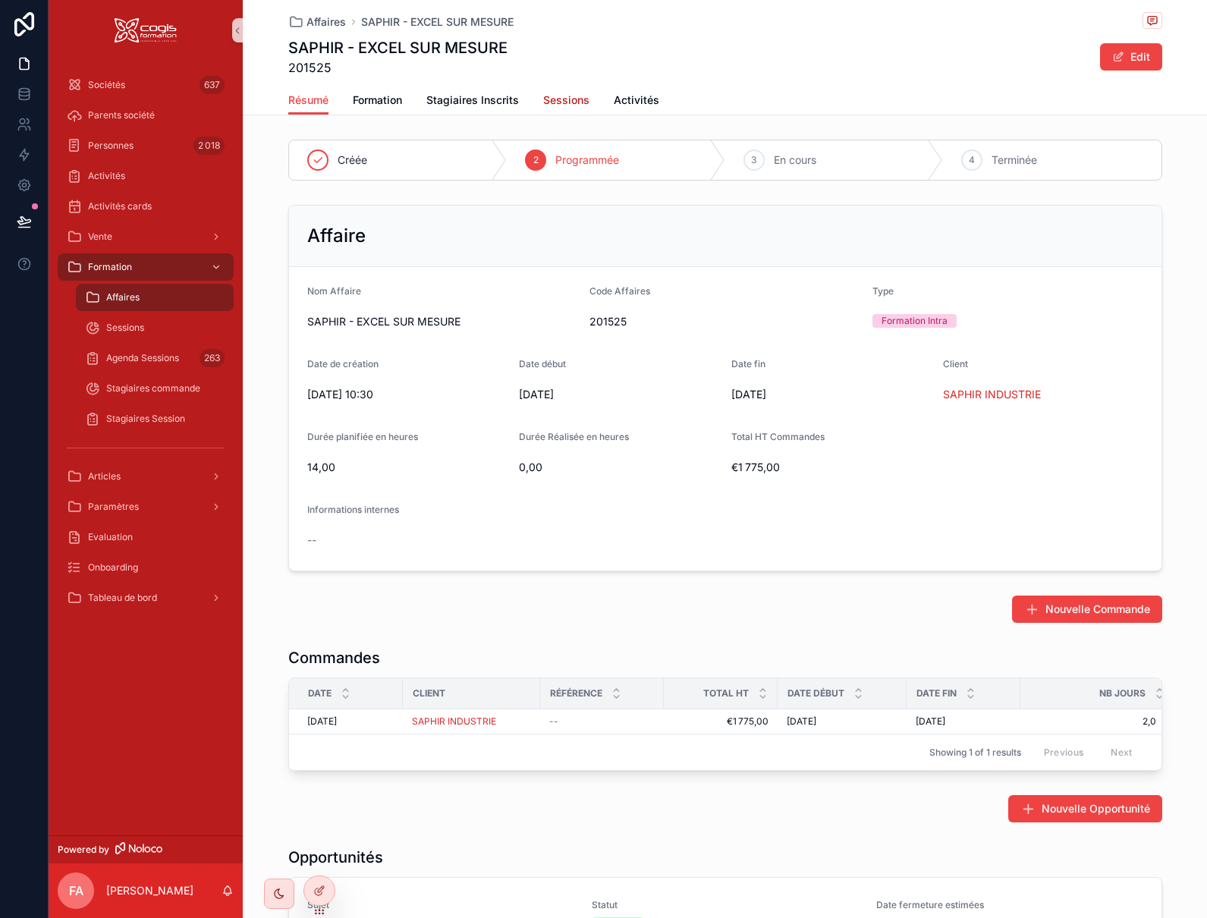
click at [574, 102] on span "Sessions" at bounding box center [566, 100] width 46 height 15
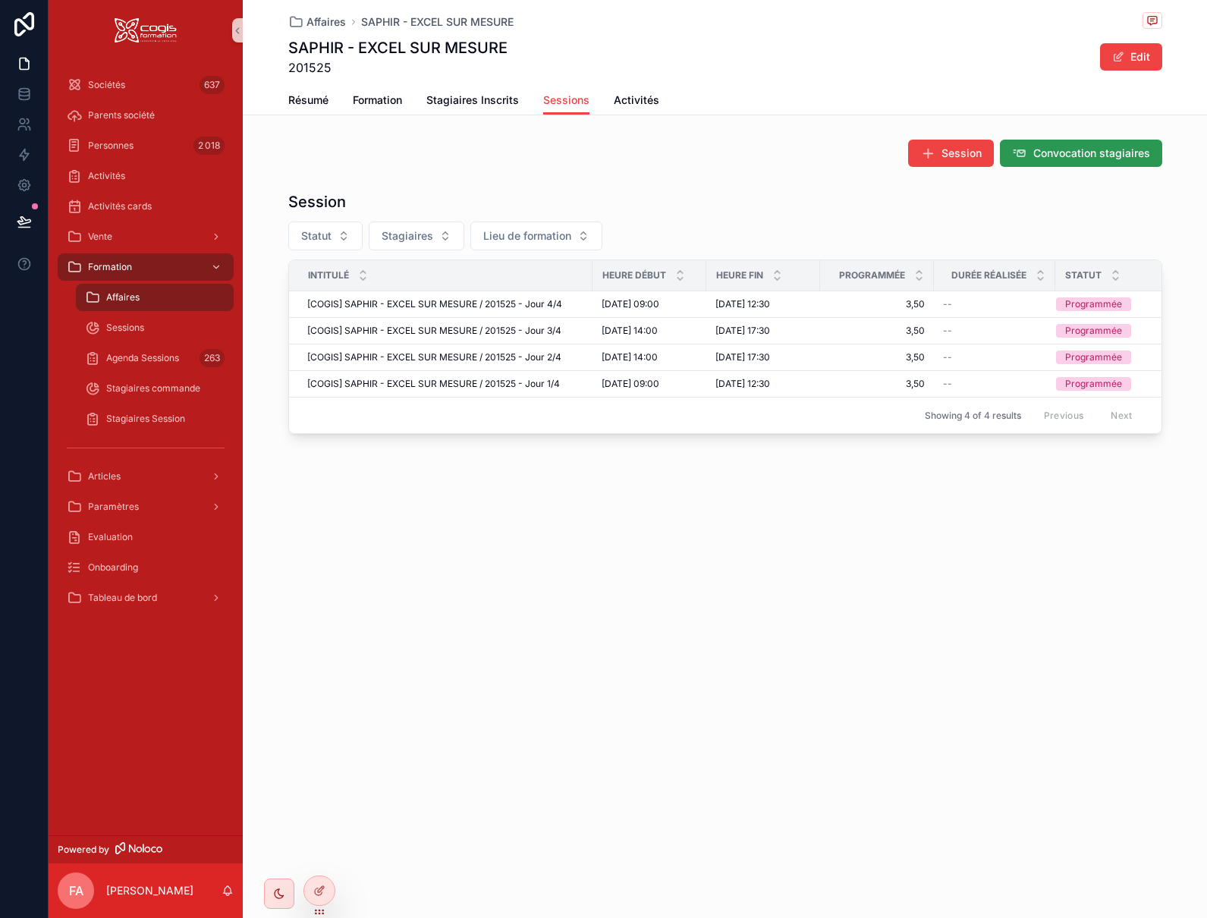
click at [1085, 161] on button "Convocation stagiaires" at bounding box center [1081, 153] width 162 height 27
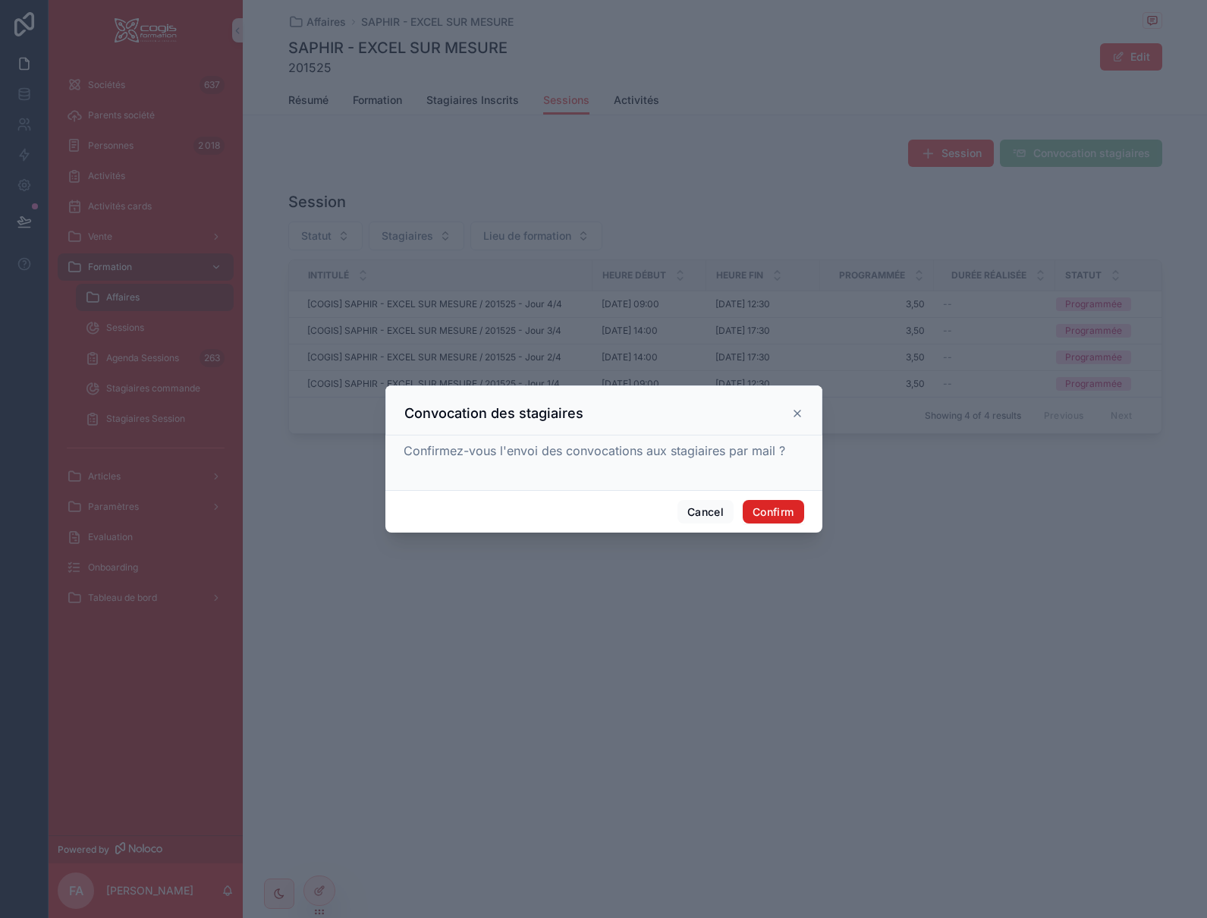
click at [791, 510] on button "Confirm" at bounding box center [773, 512] width 61 height 24
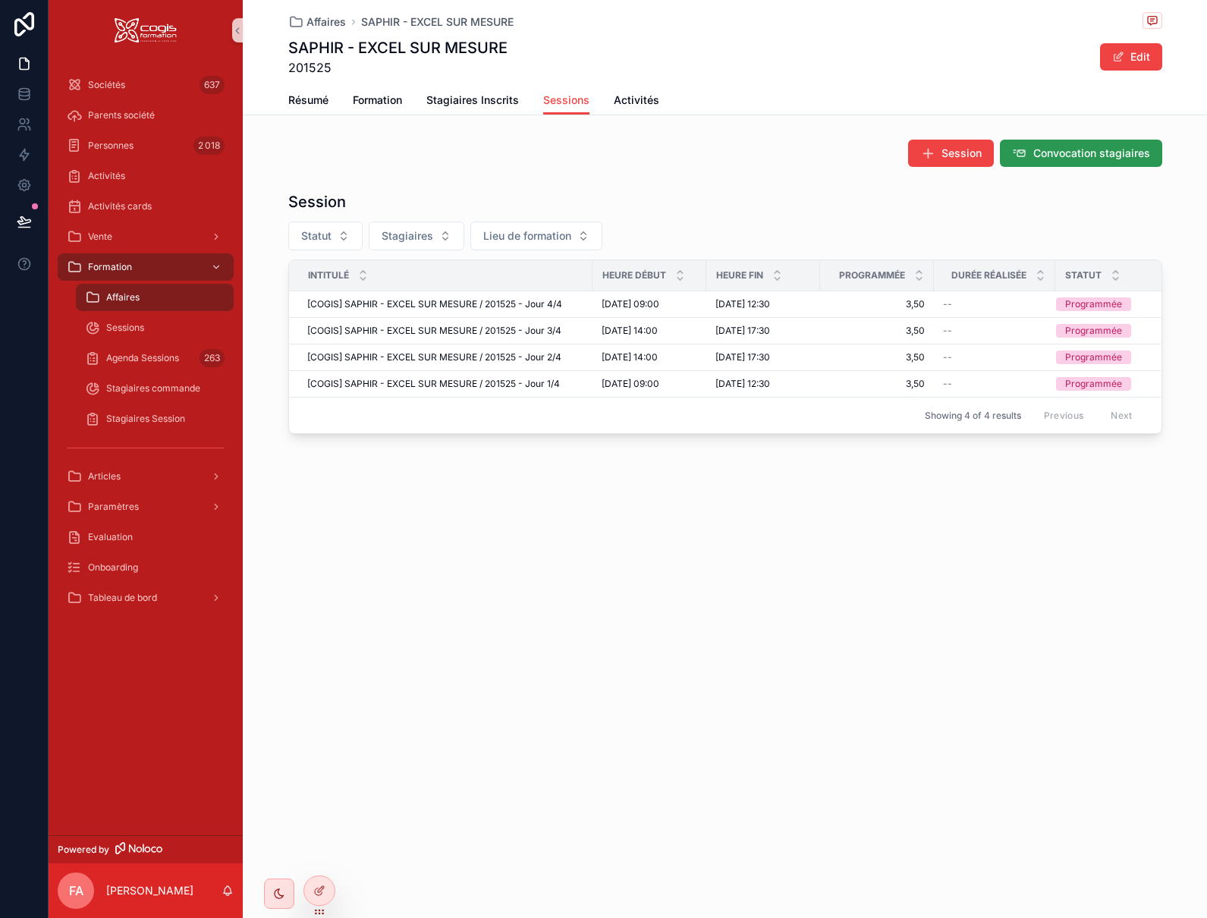
click at [1099, 159] on span "Convocation stagiaires" at bounding box center [1091, 153] width 117 height 15
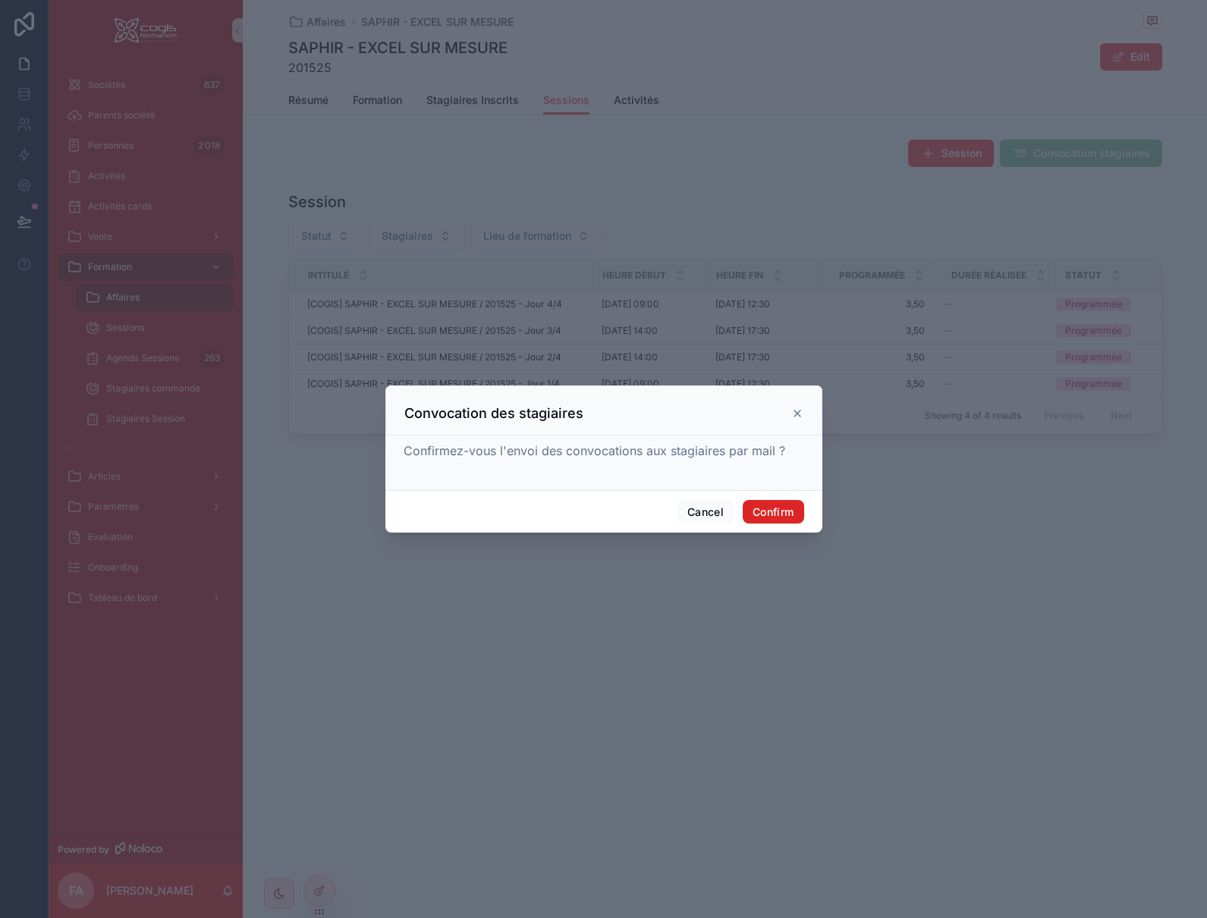
click at [770, 514] on button "Confirm" at bounding box center [773, 512] width 61 height 24
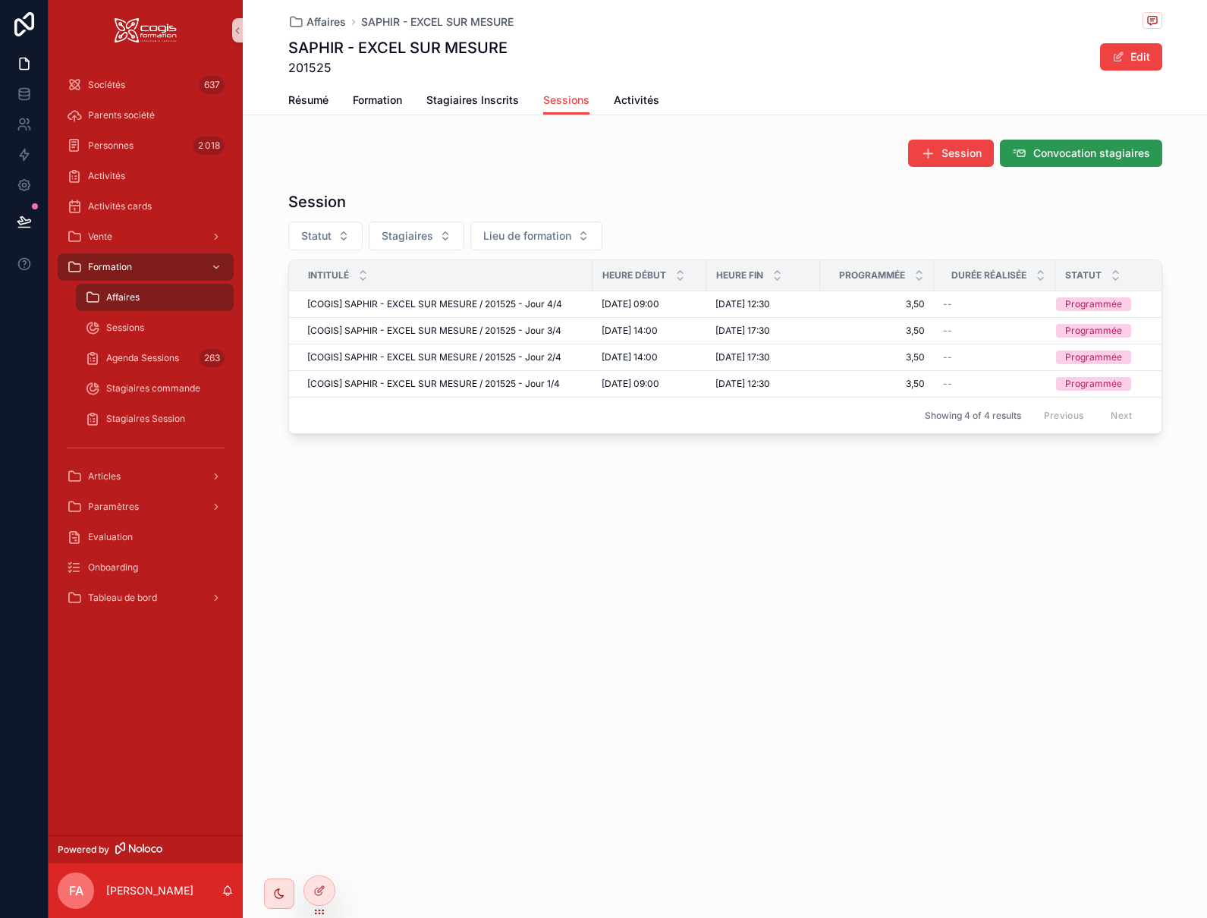
click at [1077, 154] on span "Convocation stagiaires" at bounding box center [1091, 153] width 117 height 15
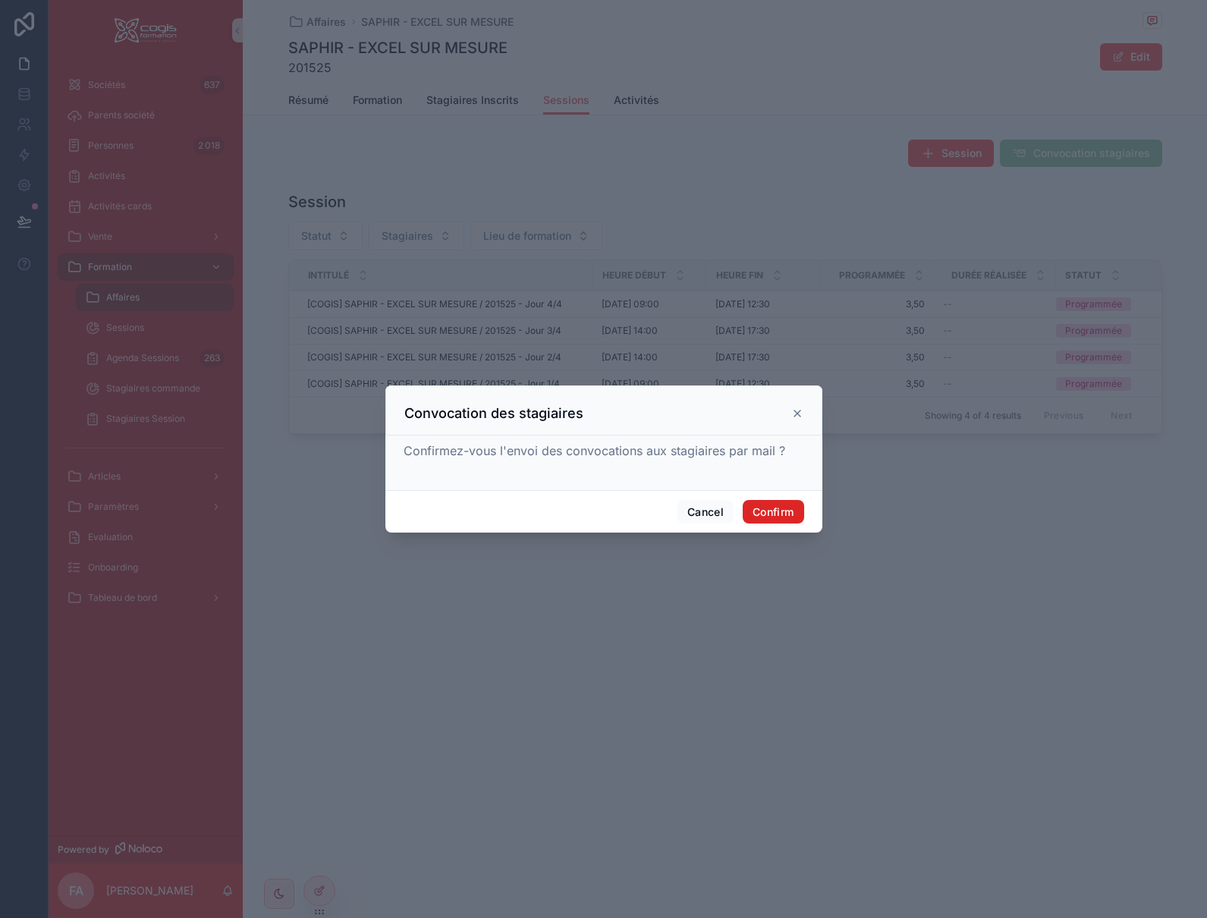
click at [770, 511] on button "Confirm" at bounding box center [773, 512] width 61 height 24
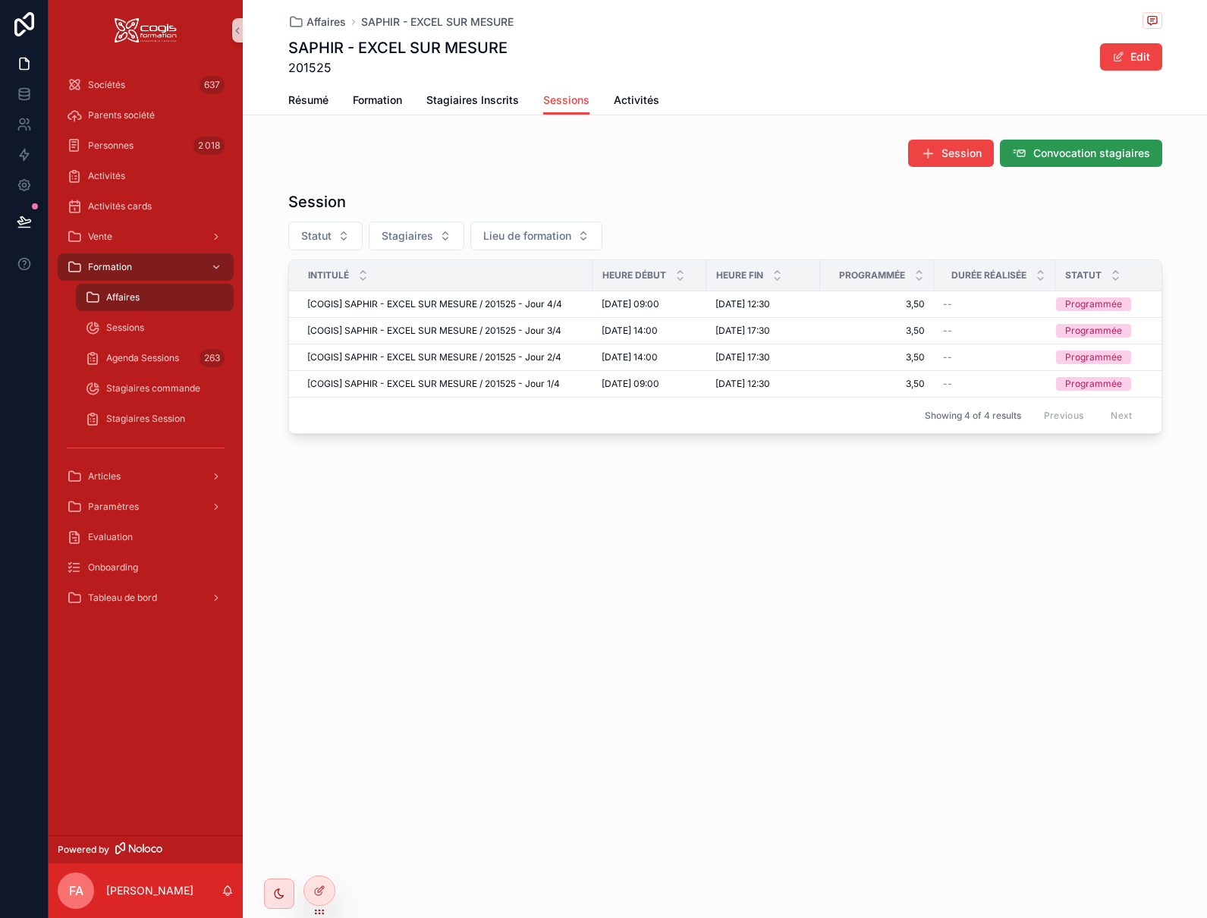
click at [1070, 151] on span "Convocation stagiaires" at bounding box center [1091, 153] width 117 height 15
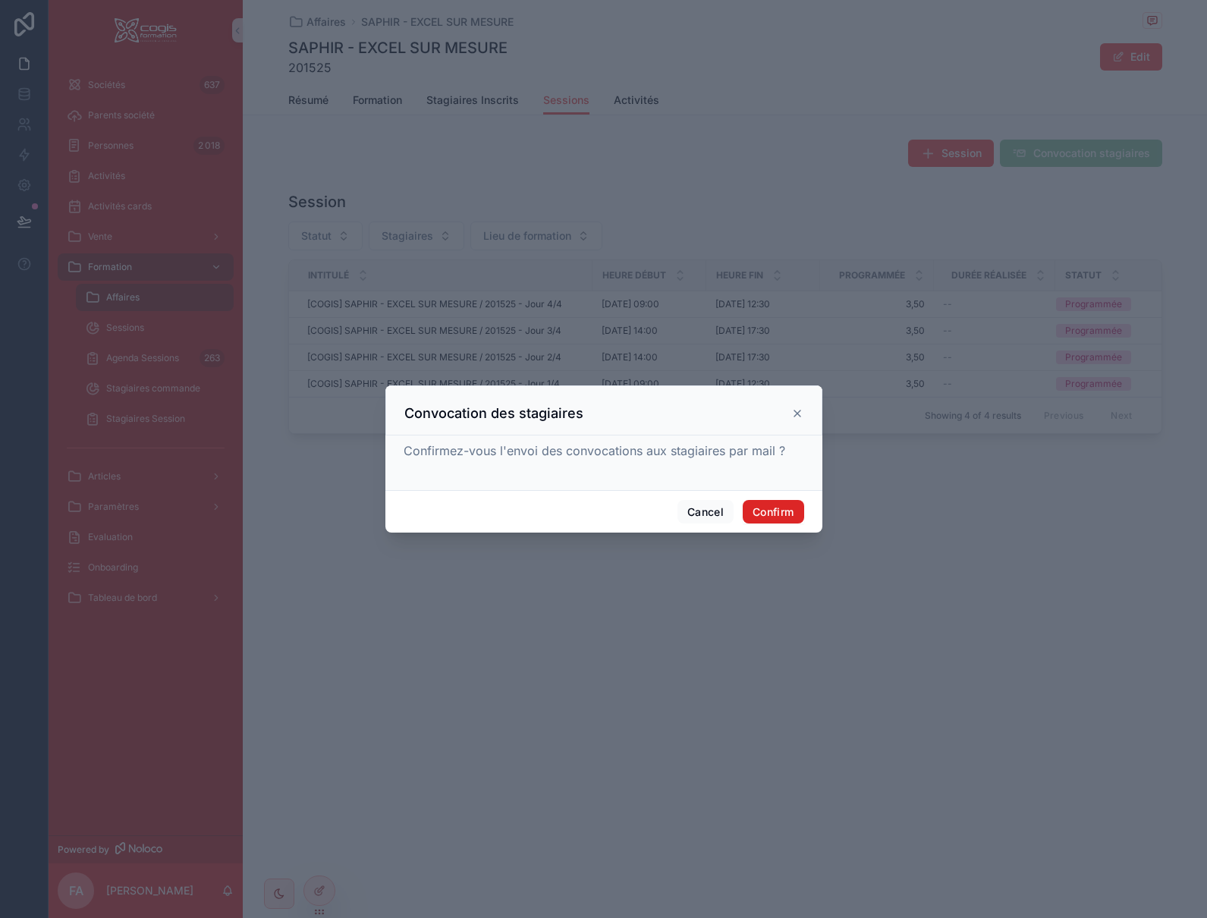
click at [771, 513] on button "Confirm" at bounding box center [773, 512] width 61 height 24
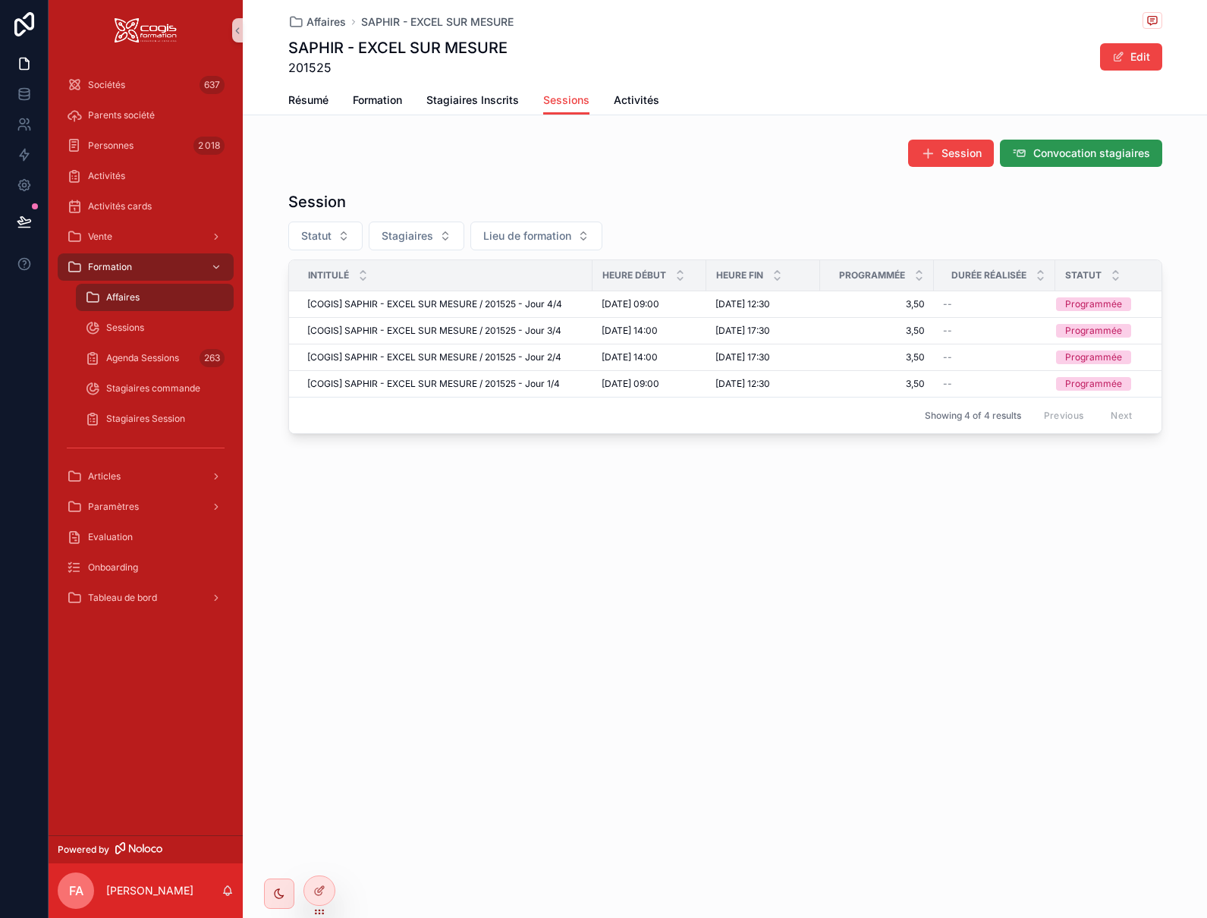
click at [1095, 152] on span "Convocation stagiaires" at bounding box center [1091, 153] width 117 height 15
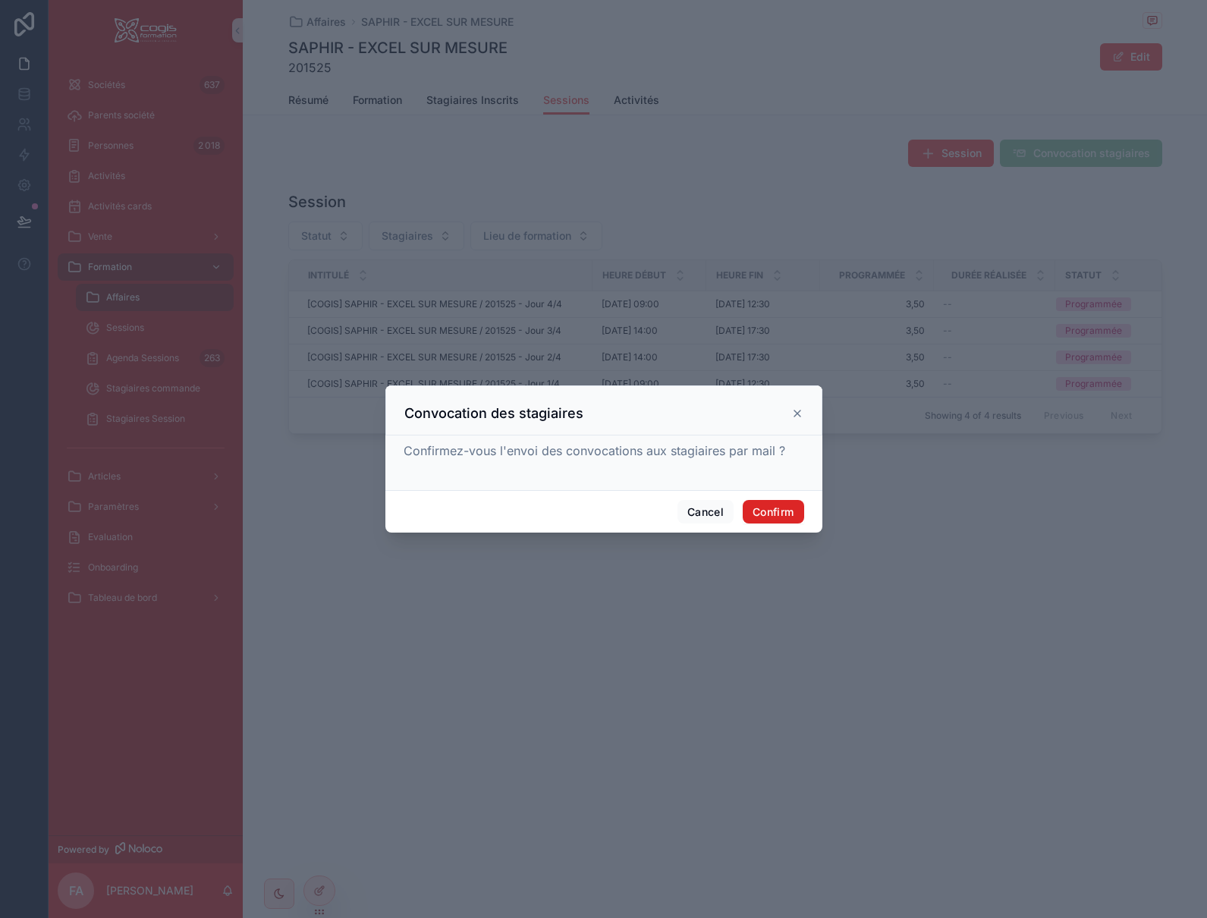
click at [766, 507] on button "Confirm" at bounding box center [773, 512] width 61 height 24
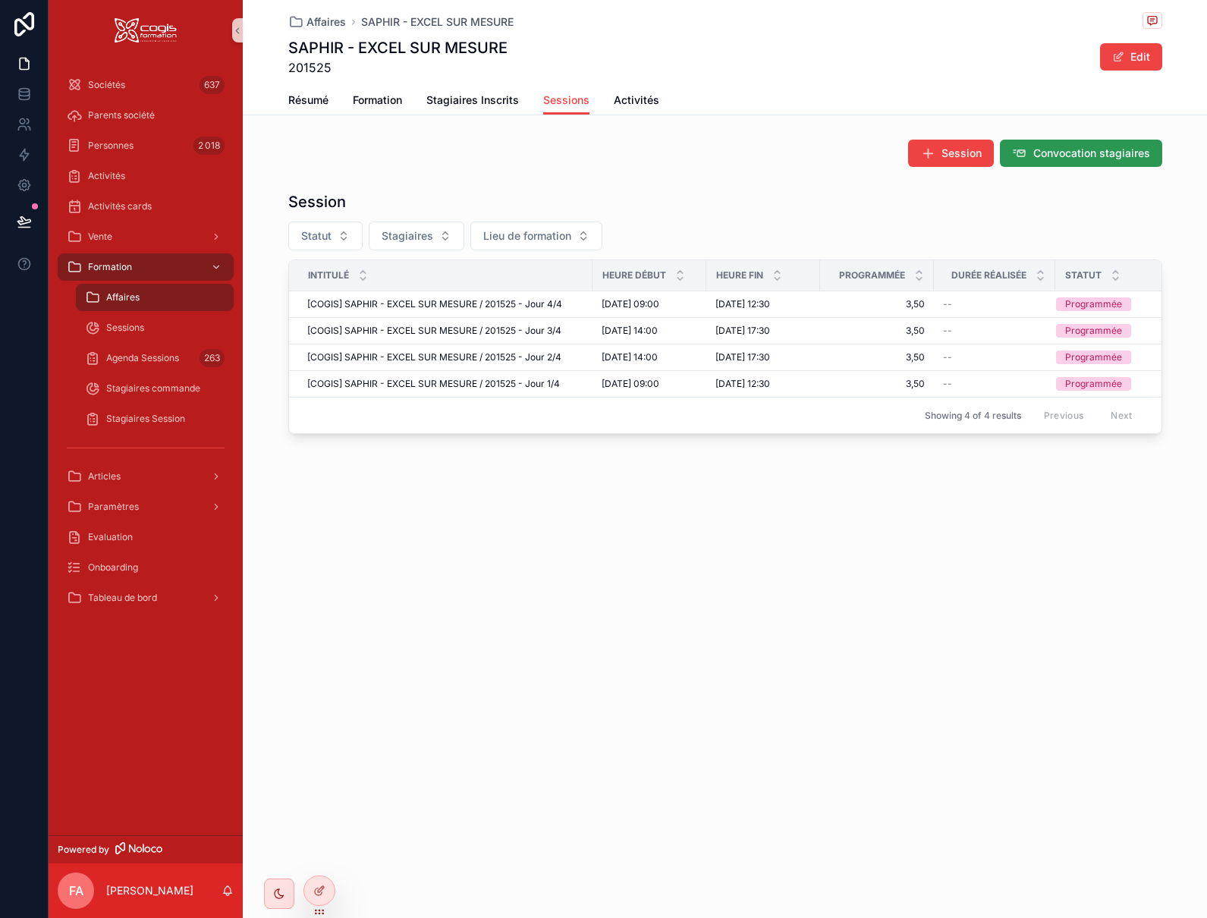
click at [1112, 143] on button "Convocation stagiaires" at bounding box center [1081, 153] width 162 height 27
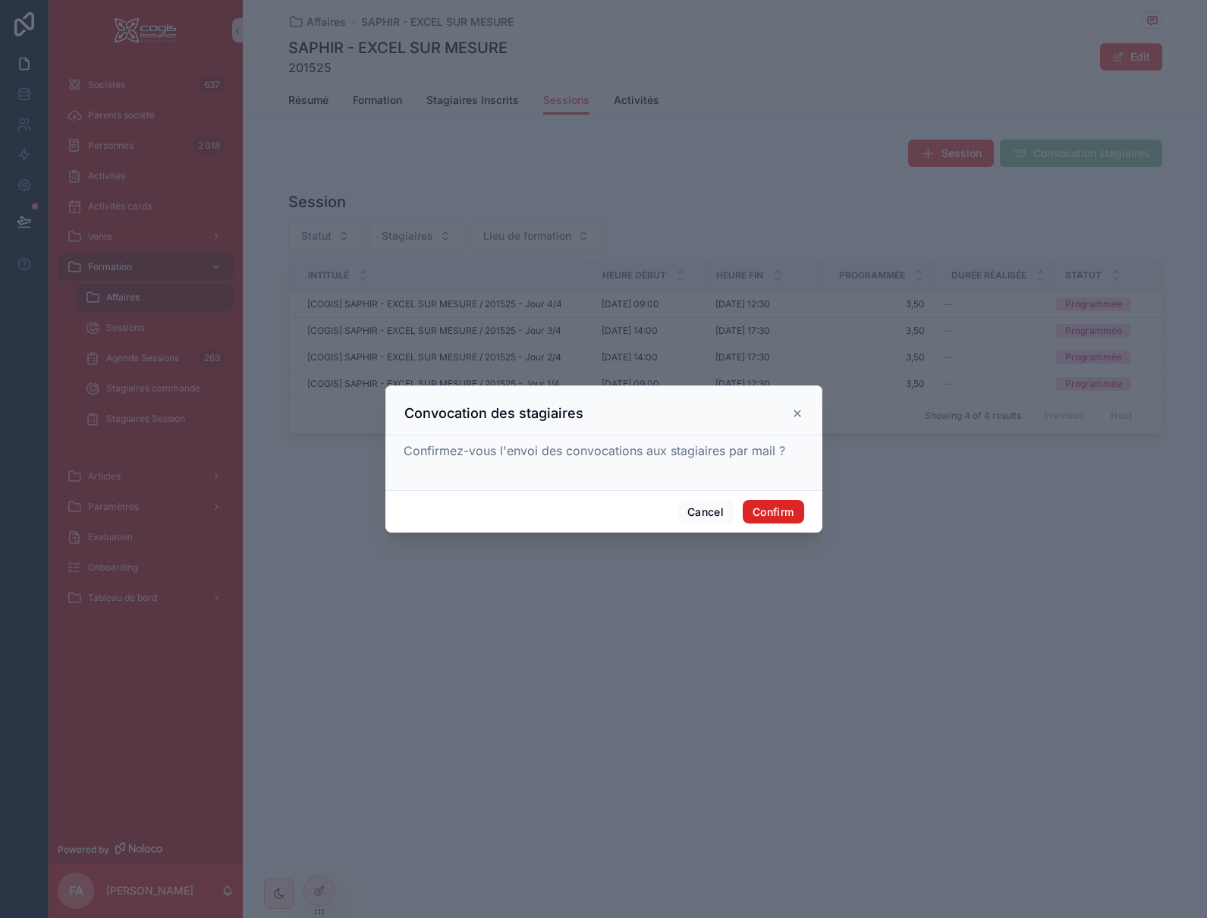
click at [777, 506] on button "Confirm" at bounding box center [773, 512] width 61 height 24
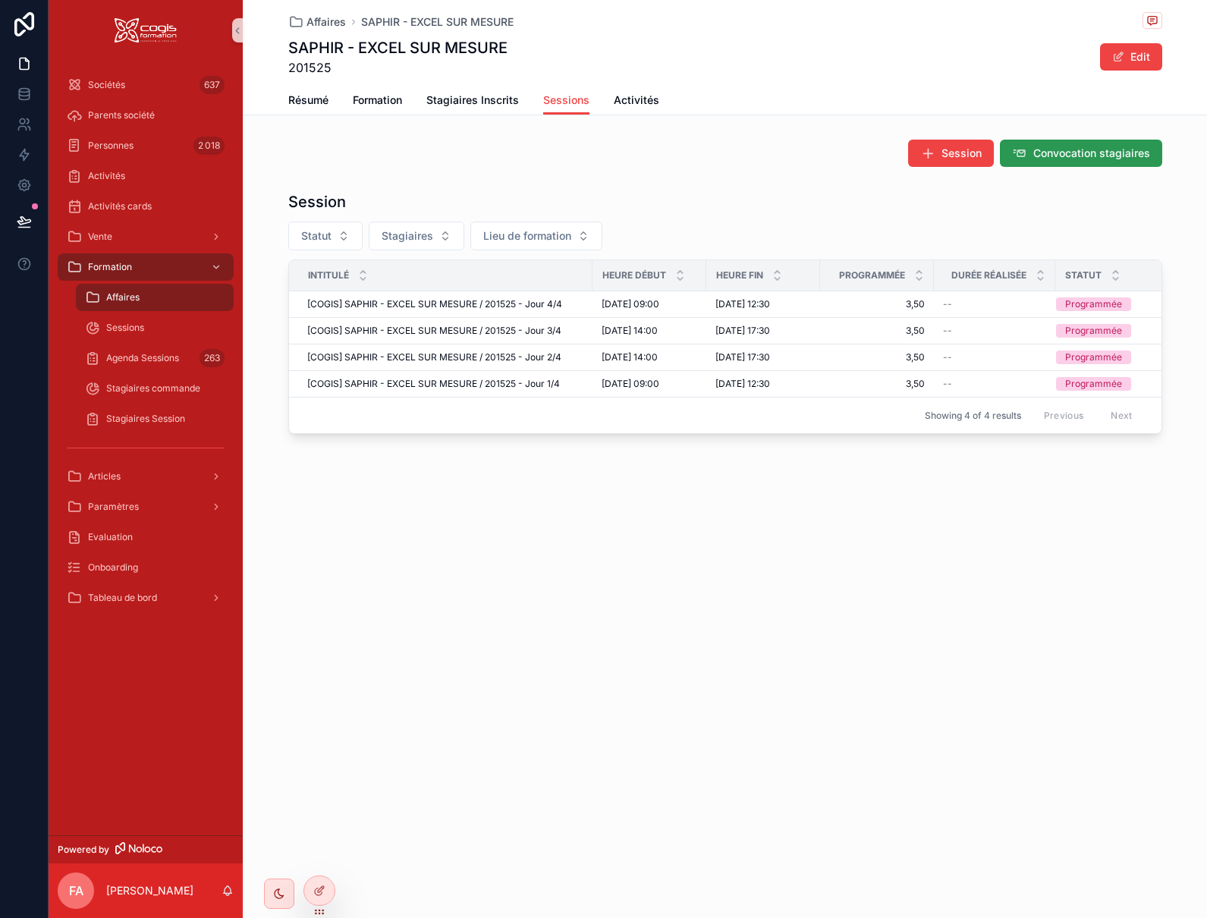
click at [1078, 159] on span "Convocation stagiaires" at bounding box center [1091, 153] width 117 height 15
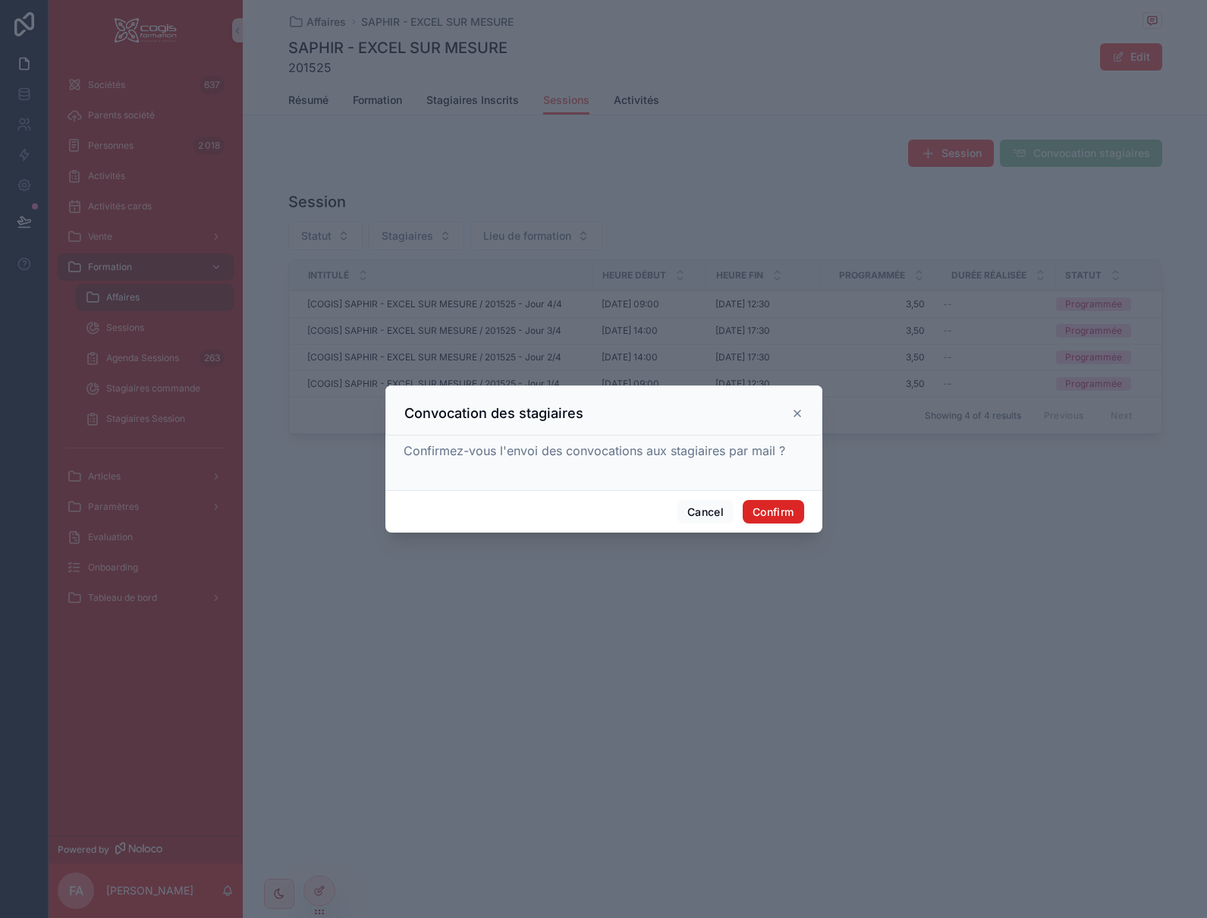
click at [772, 513] on button "Confirm" at bounding box center [773, 512] width 61 height 24
